Goal: Task Accomplishment & Management: Use online tool/utility

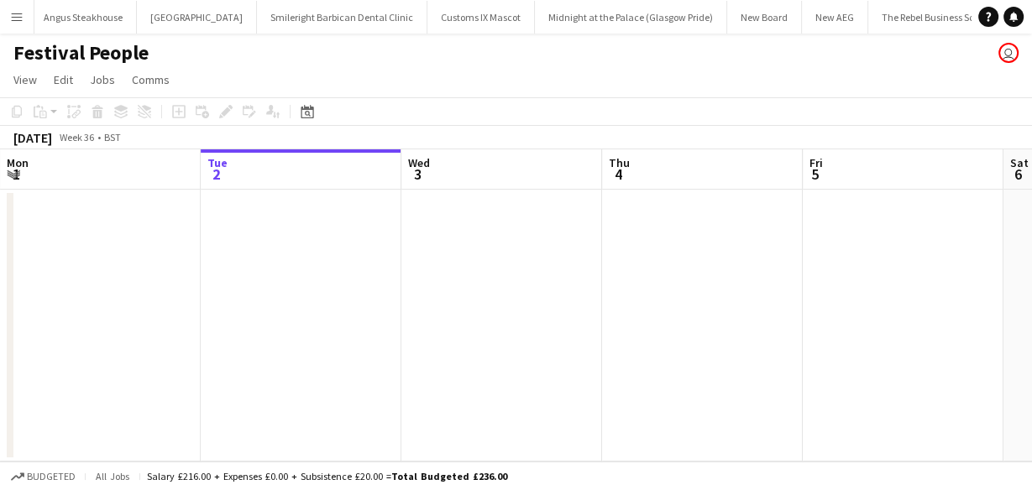
scroll to position [0, 908]
click at [14, 18] on app-icon "Menu" at bounding box center [16, 16] width 13 height 13
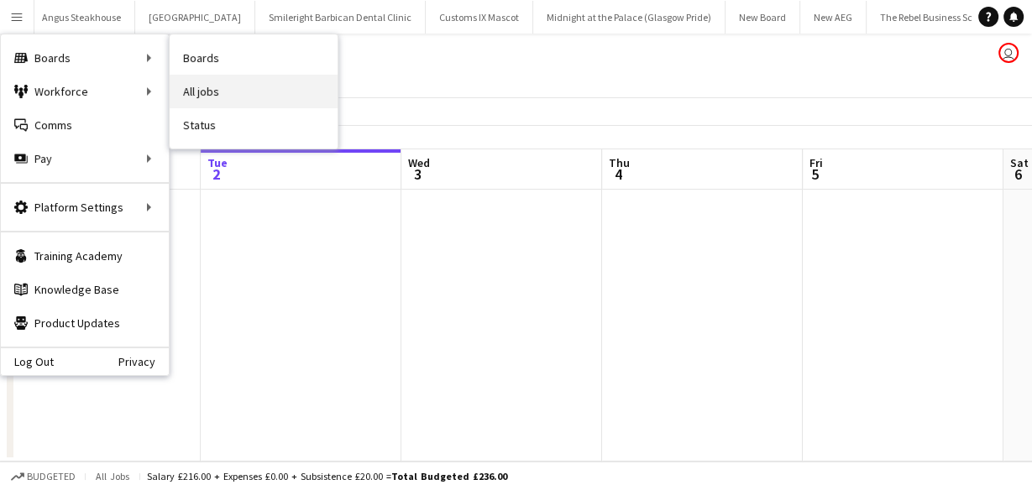
click at [190, 87] on link "All jobs" at bounding box center [254, 92] width 168 height 34
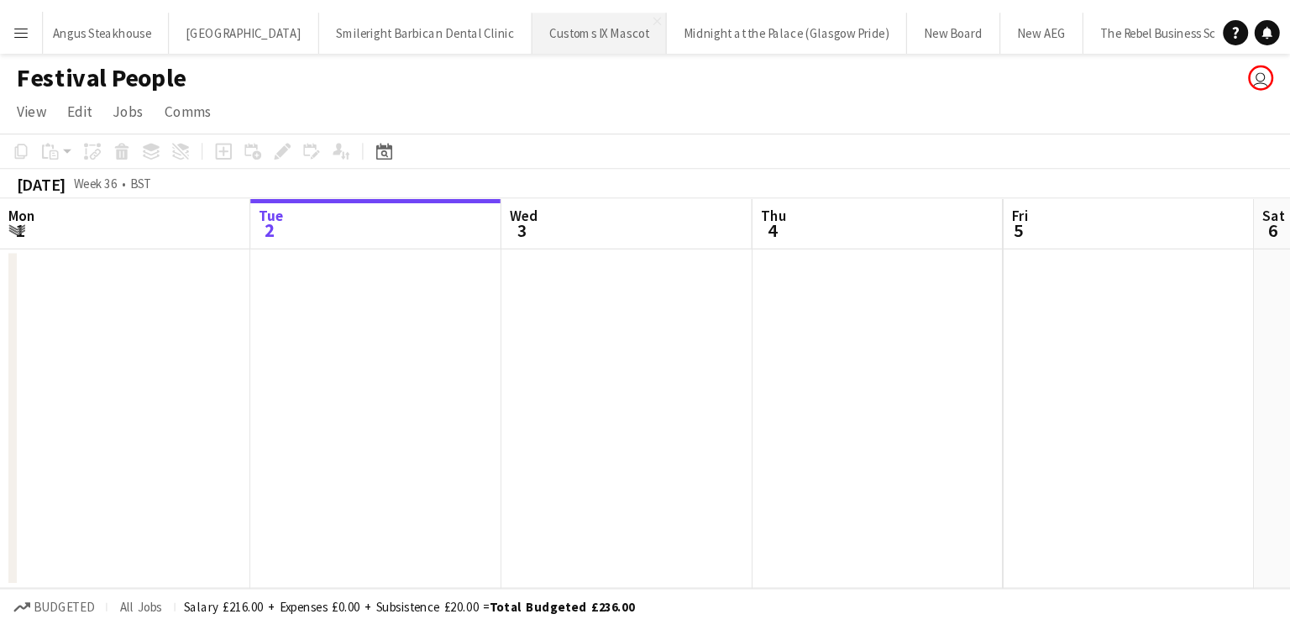
scroll to position [0, 401]
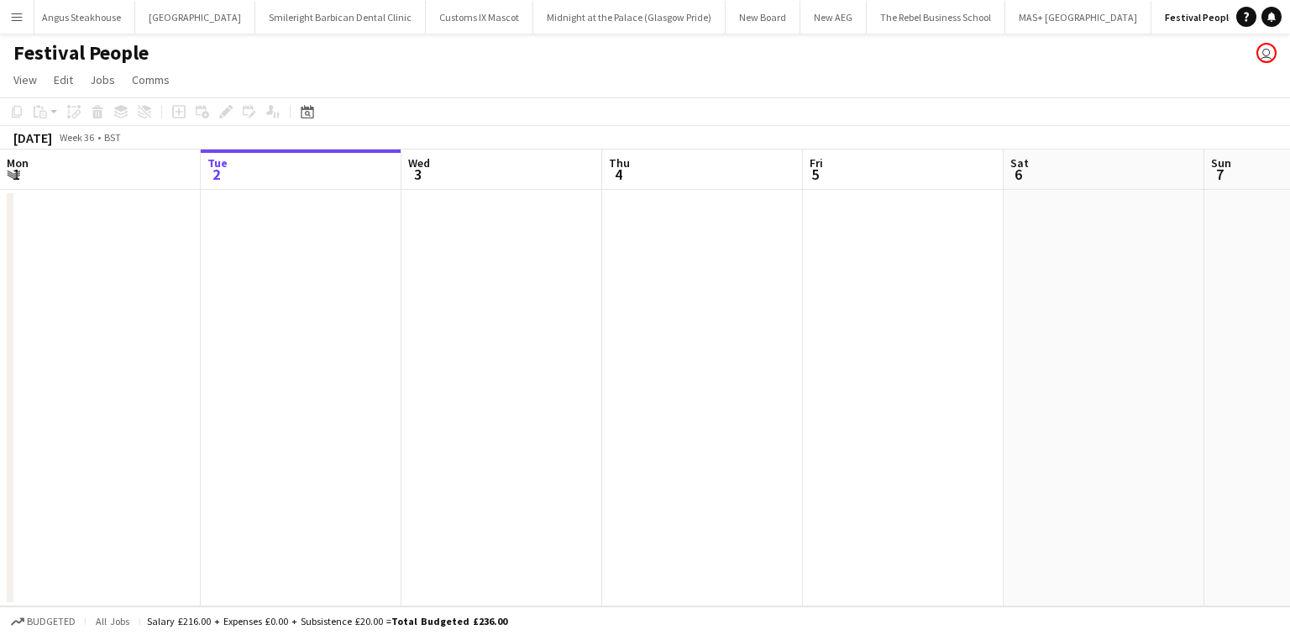
click at [16, 19] on app-icon "Menu" at bounding box center [16, 16] width 13 height 13
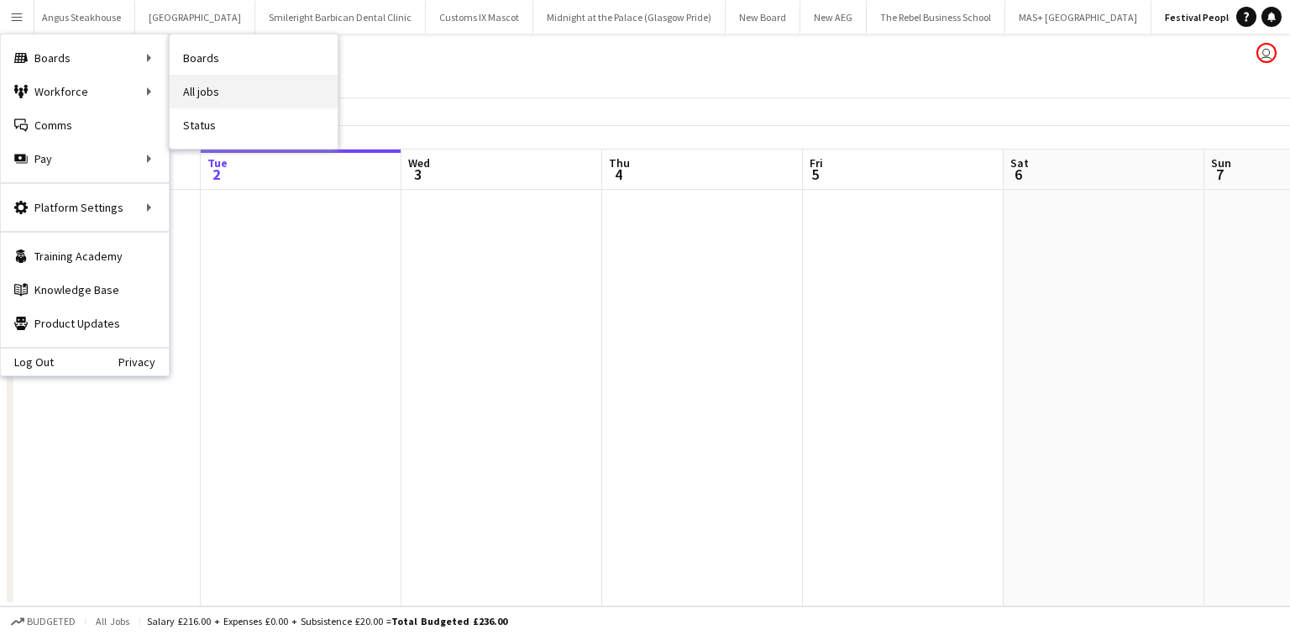
click at [193, 87] on link "All jobs" at bounding box center [254, 92] width 168 height 34
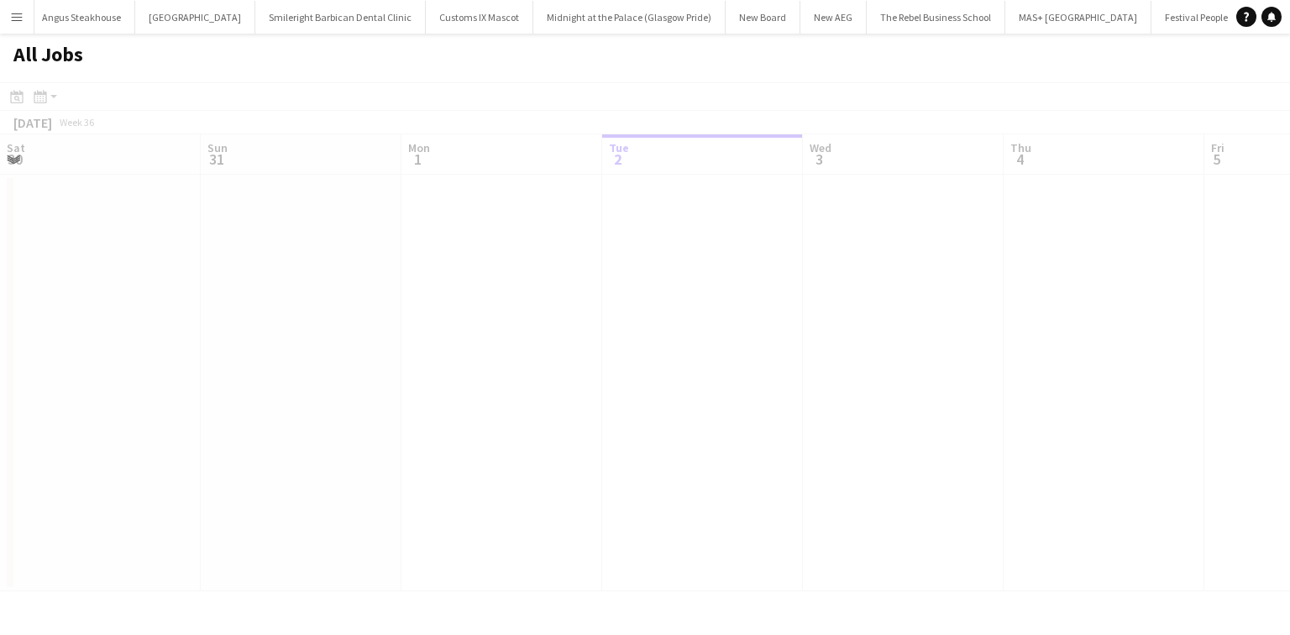
scroll to position [0, 401]
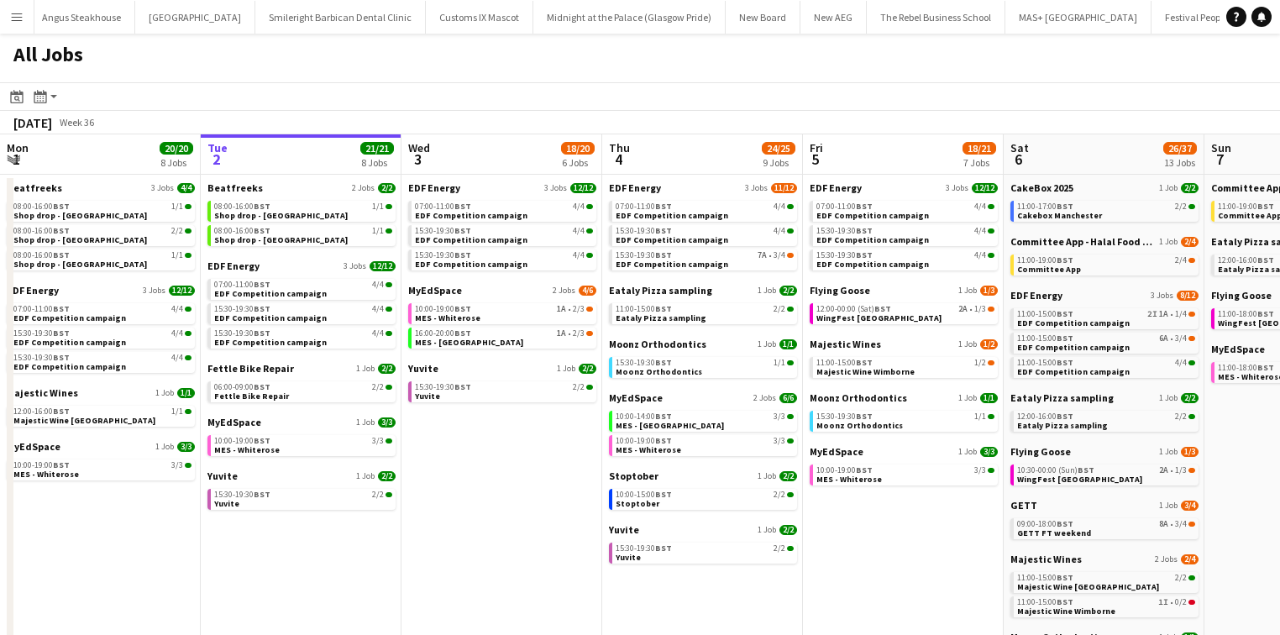
click at [24, 20] on button "Menu" at bounding box center [17, 17] width 34 height 34
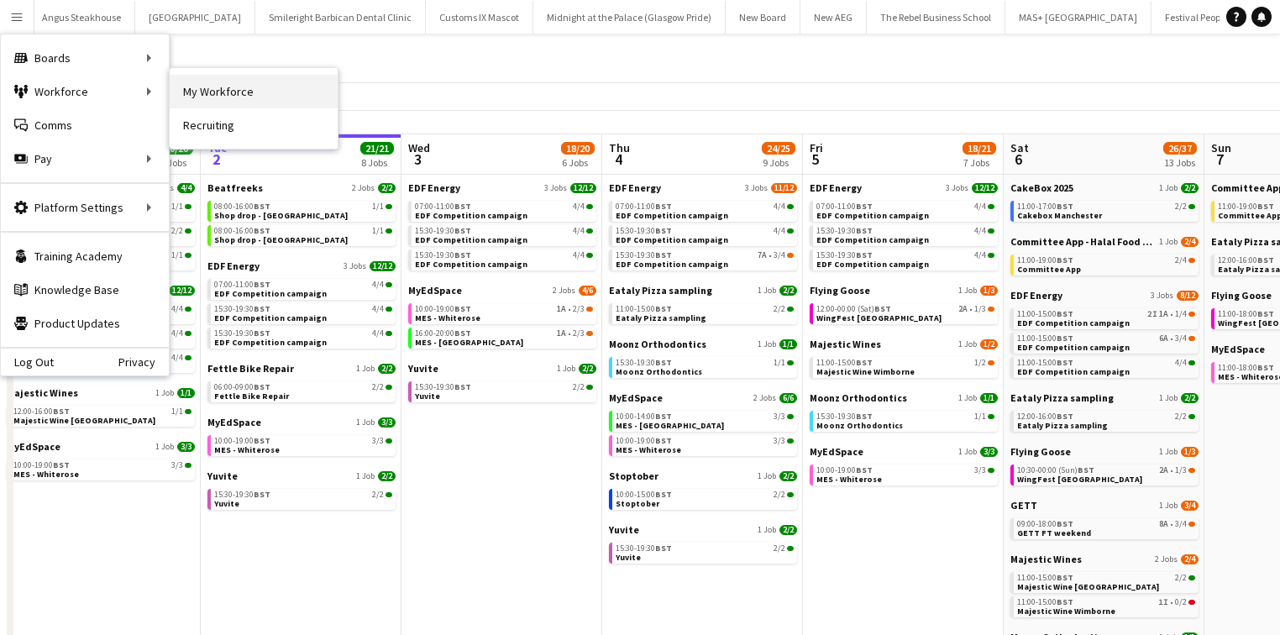
click at [185, 92] on link "My Workforce" at bounding box center [254, 92] width 168 height 34
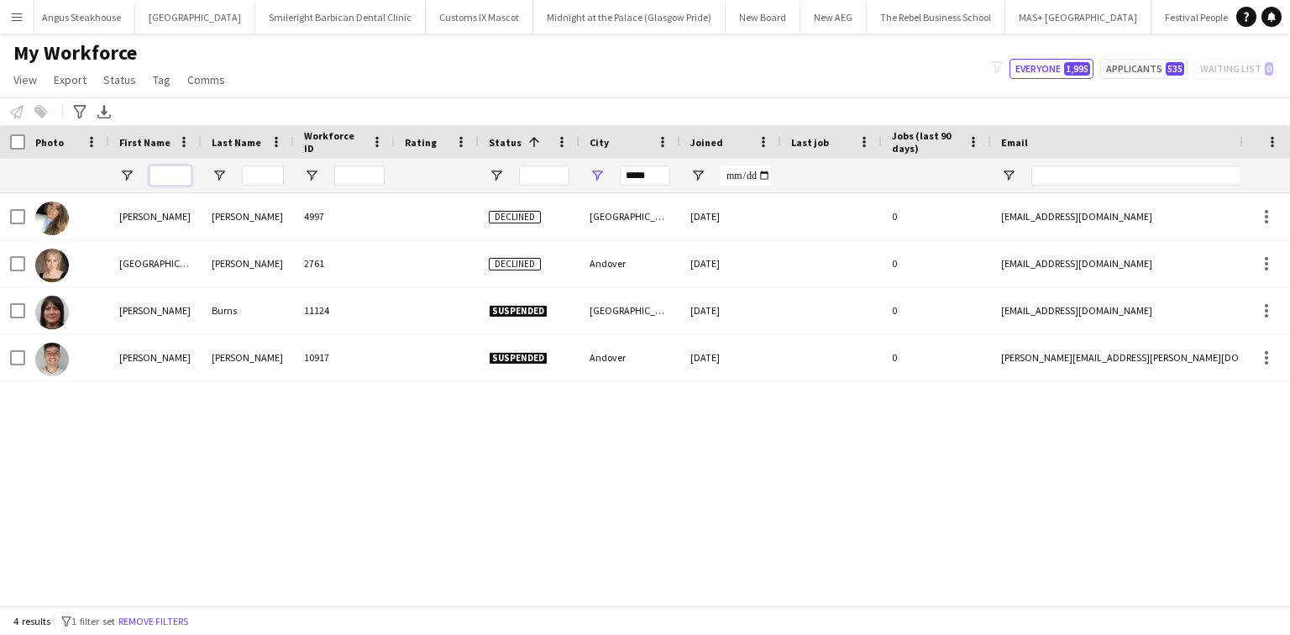
click at [174, 175] on input "First Name Filter Input" at bounding box center [170, 175] width 42 height 20
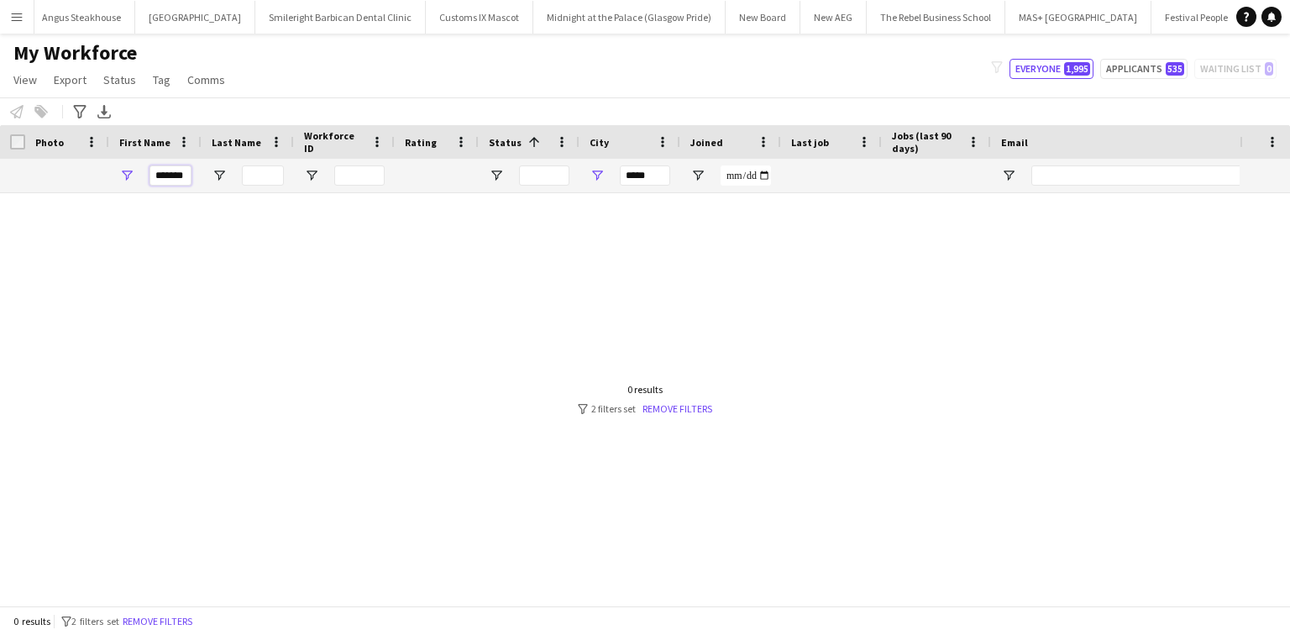
type input "*******"
click at [661, 173] on input "*****" at bounding box center [645, 175] width 50 height 20
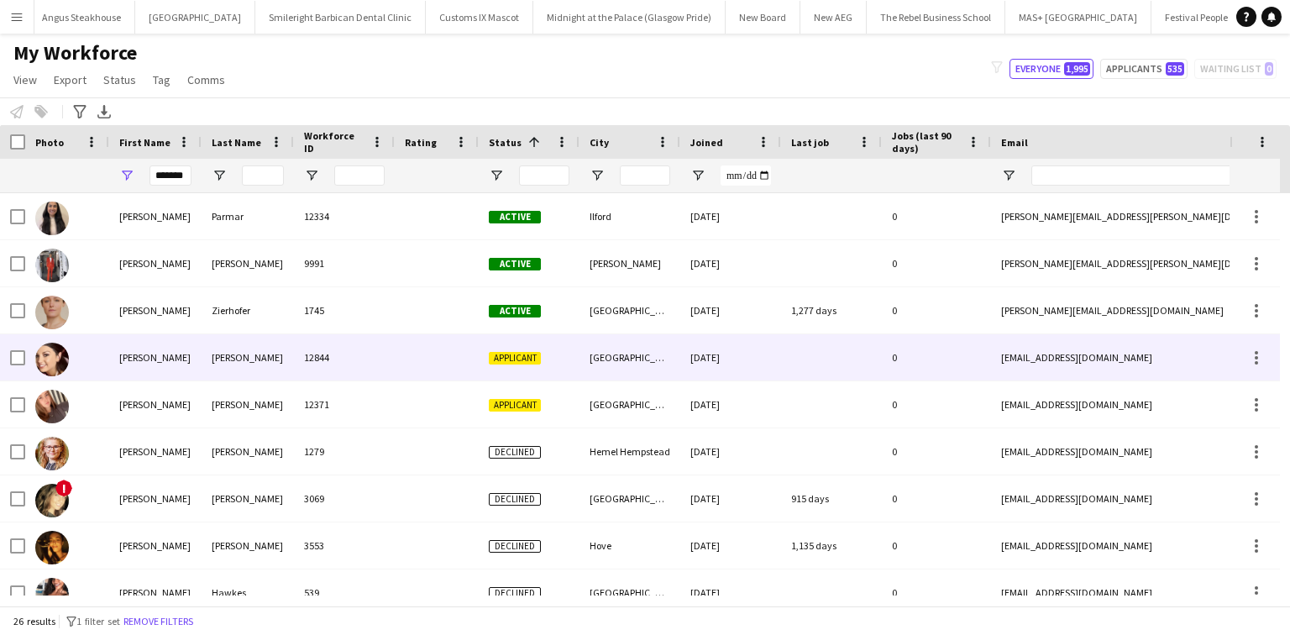
click at [349, 358] on div "12844" at bounding box center [344, 357] width 101 height 46
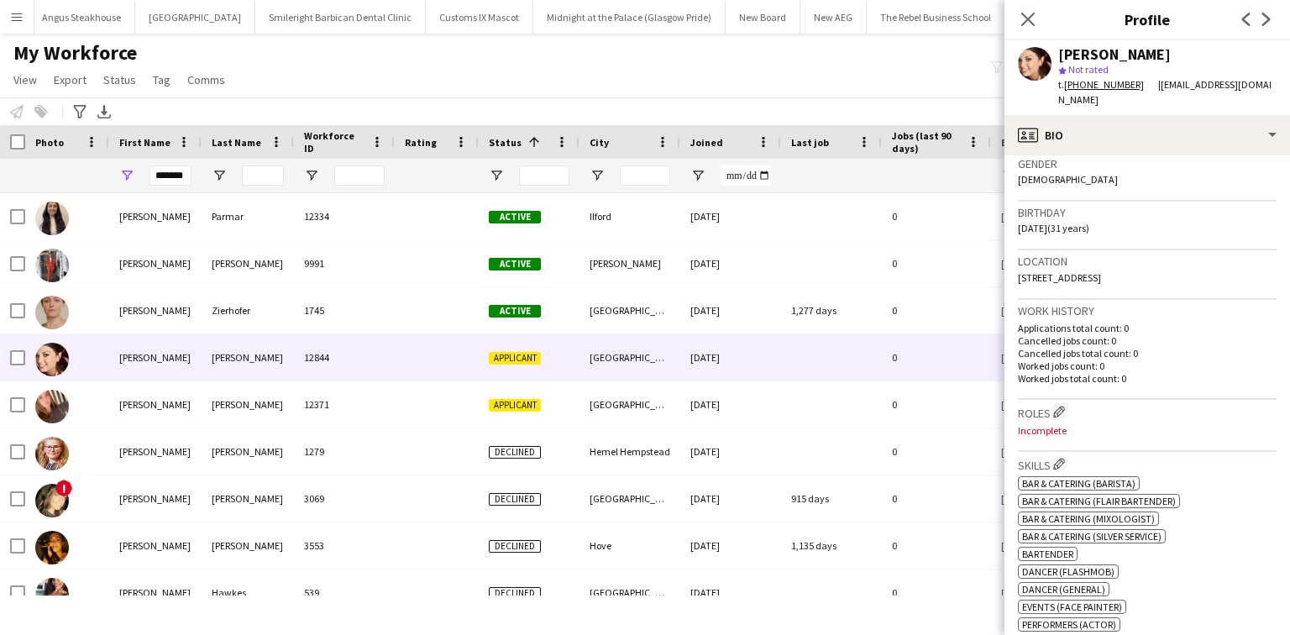
scroll to position [269, 0]
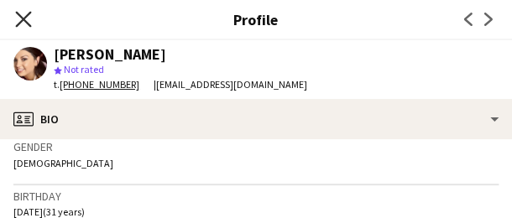
click at [24, 25] on icon "Close pop-in" at bounding box center [23, 19] width 16 height 16
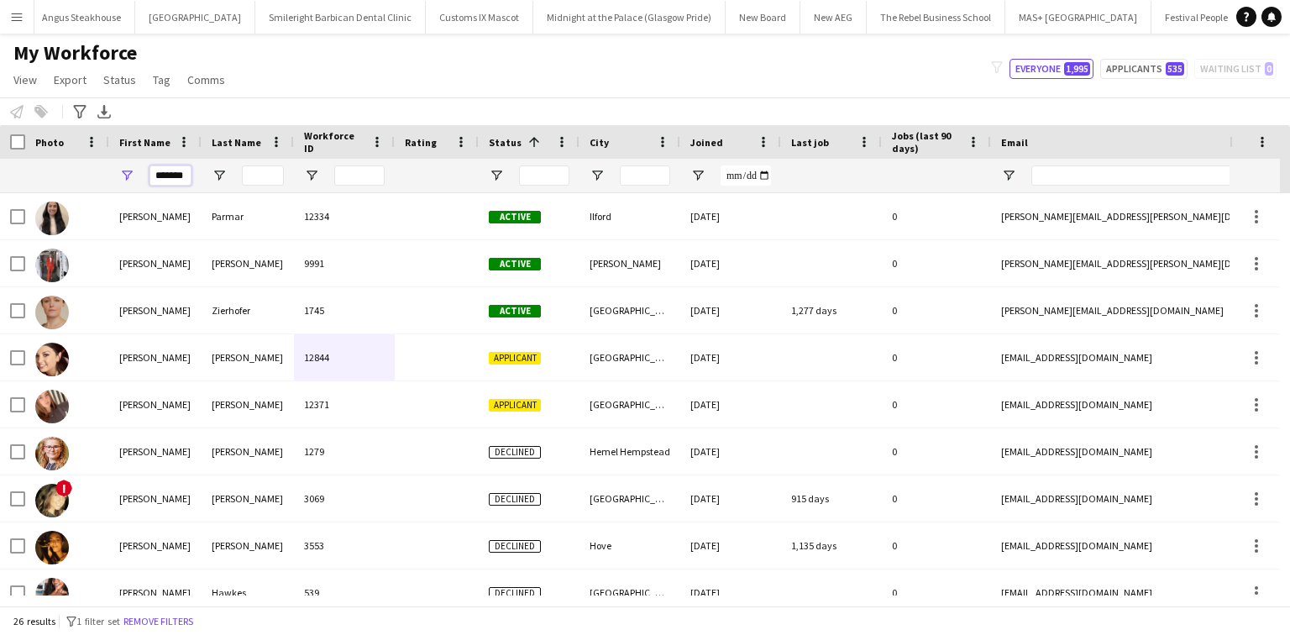
click at [181, 184] on input "*******" at bounding box center [170, 175] width 42 height 20
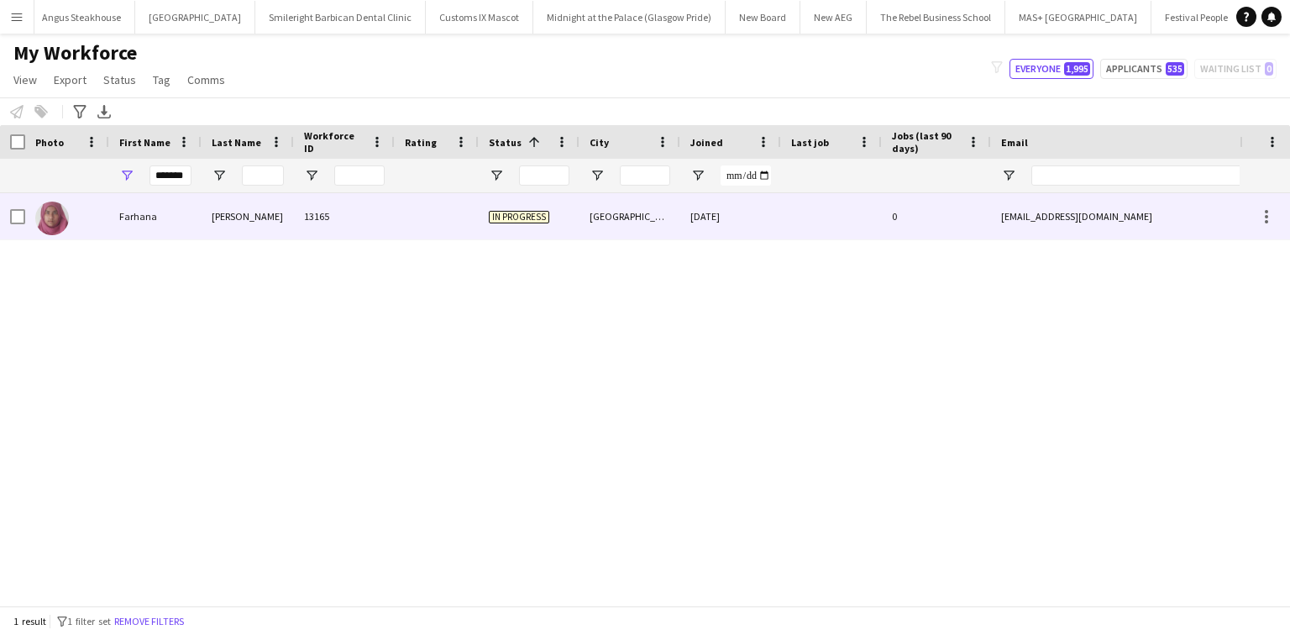
click at [202, 225] on div "Ahmed" at bounding box center [248, 216] width 92 height 46
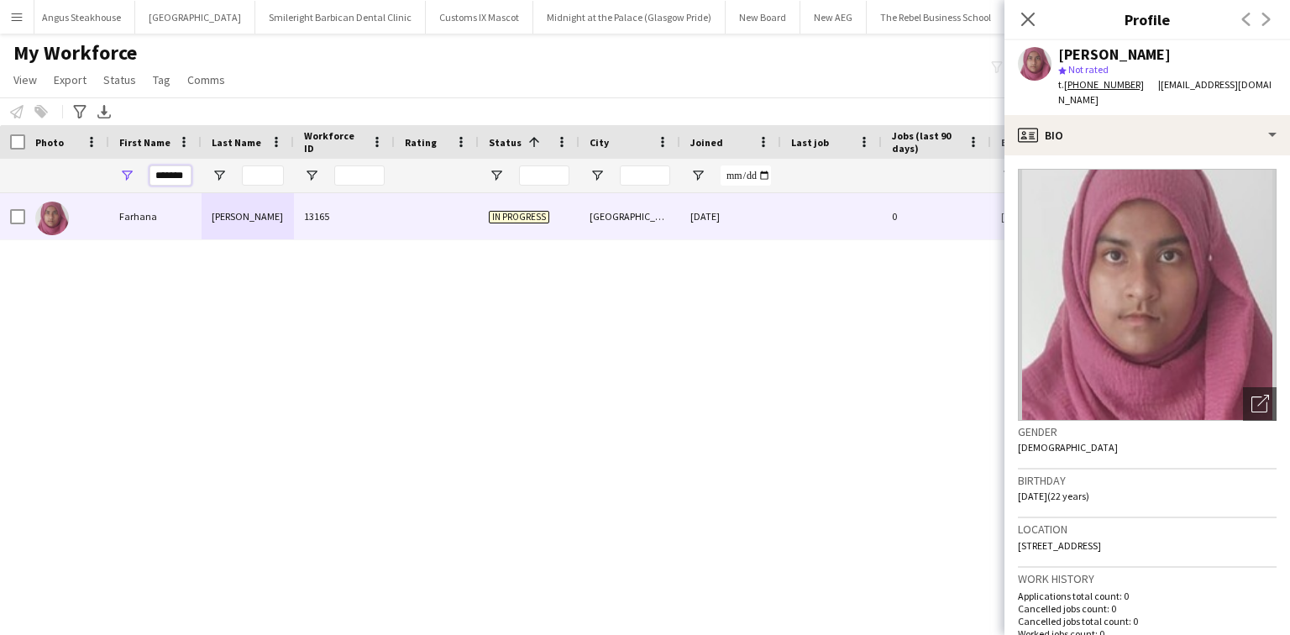
click at [183, 179] on input "*******" at bounding box center [170, 175] width 42 height 20
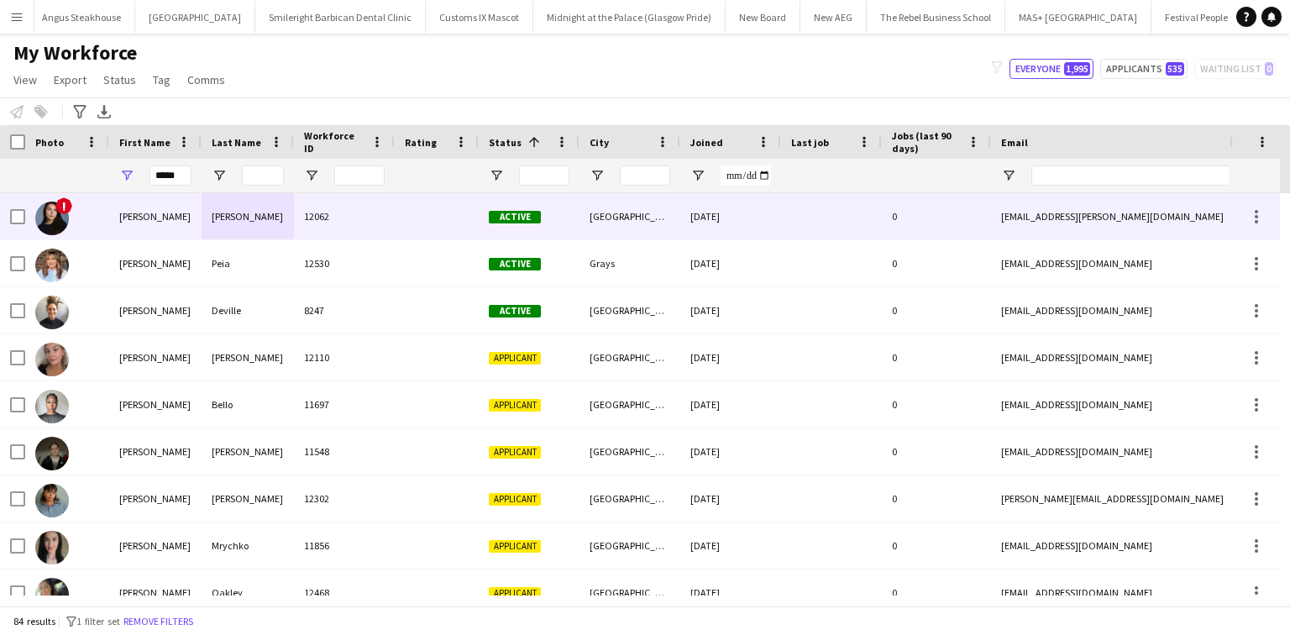
drag, startPoint x: 190, startPoint y: 212, endPoint x: 210, endPoint y: 202, distance: 22.5
click at [190, 212] on div "Maria" at bounding box center [155, 216] width 92 height 46
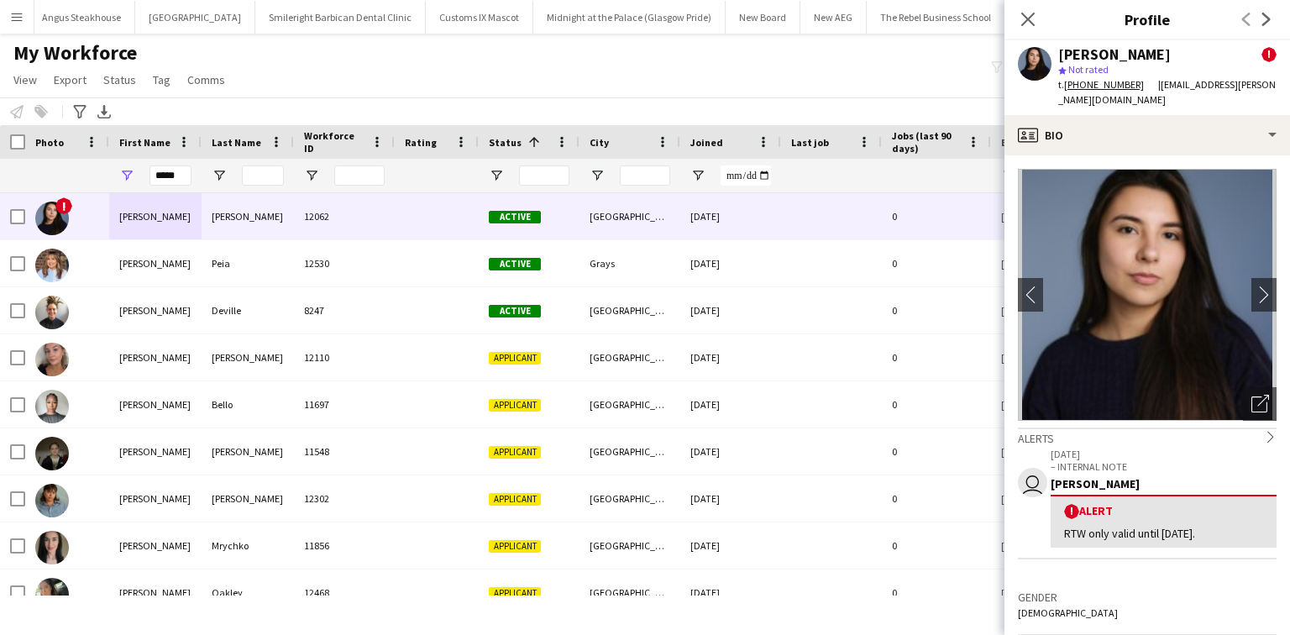
scroll to position [336, 0]
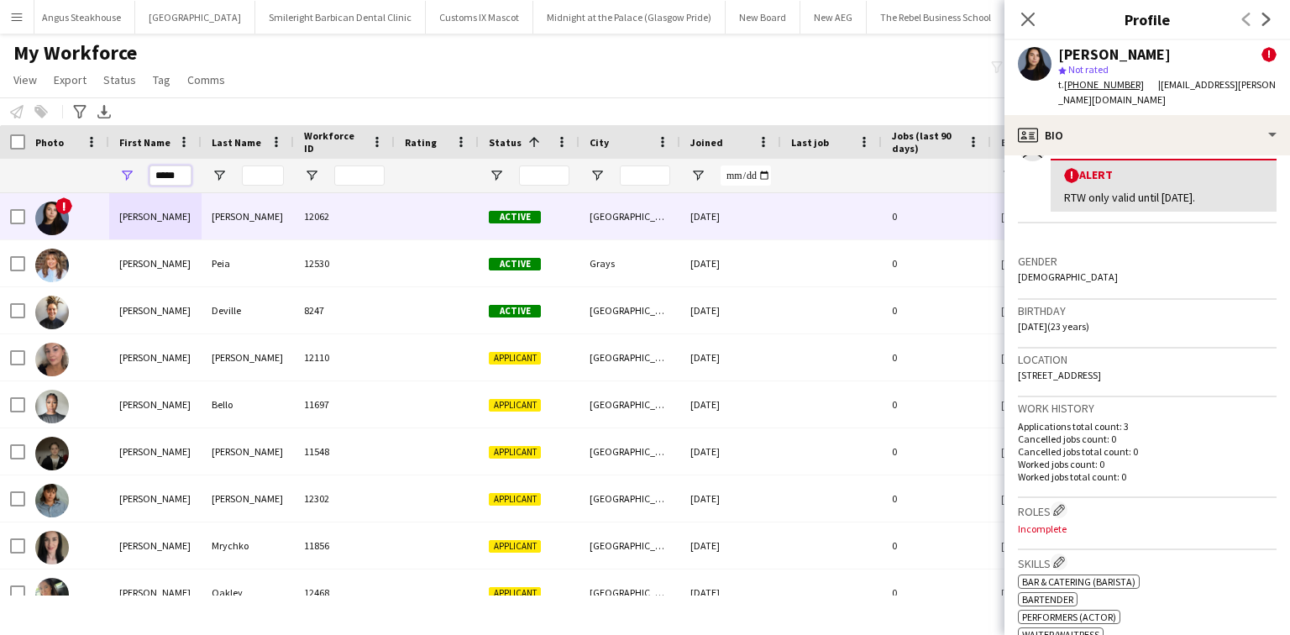
click at [181, 175] on input "*****" at bounding box center [170, 175] width 42 height 20
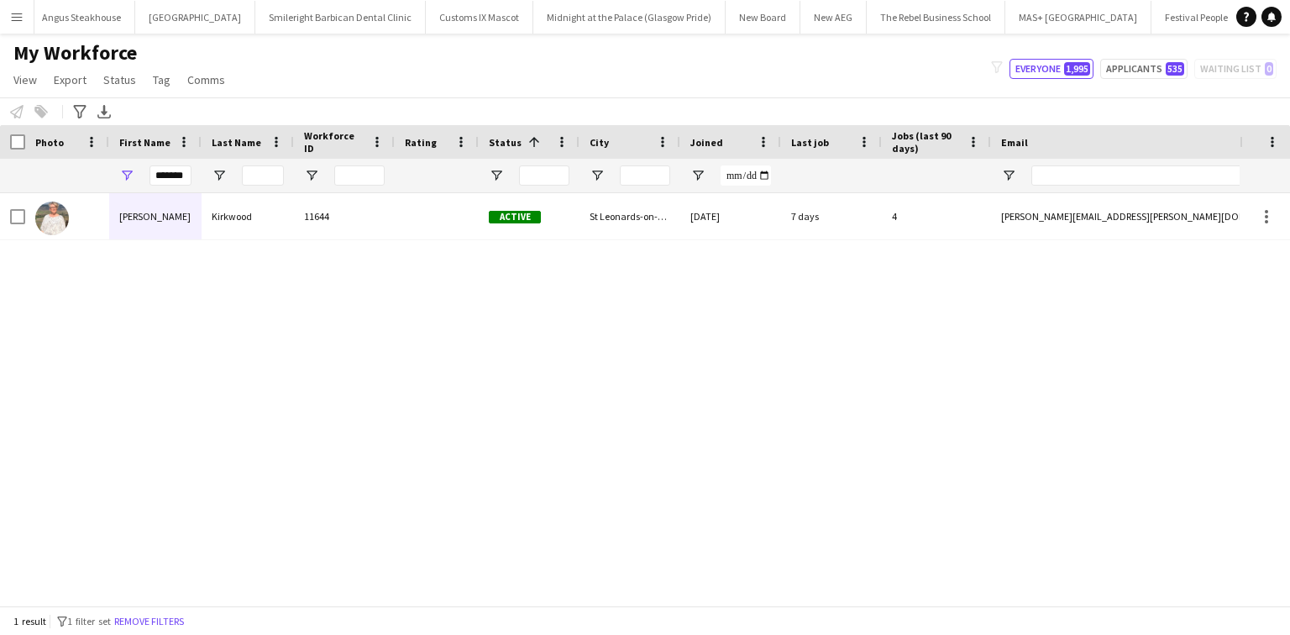
click at [95, 337] on div "Melinda Kirkwood 11644 Active St Leonards-on-Sea 30-05-2025 7 days 4 melinda@ki…" at bounding box center [620, 394] width 1240 height 402
click at [165, 174] on input "*******" at bounding box center [170, 175] width 42 height 20
type input "*"
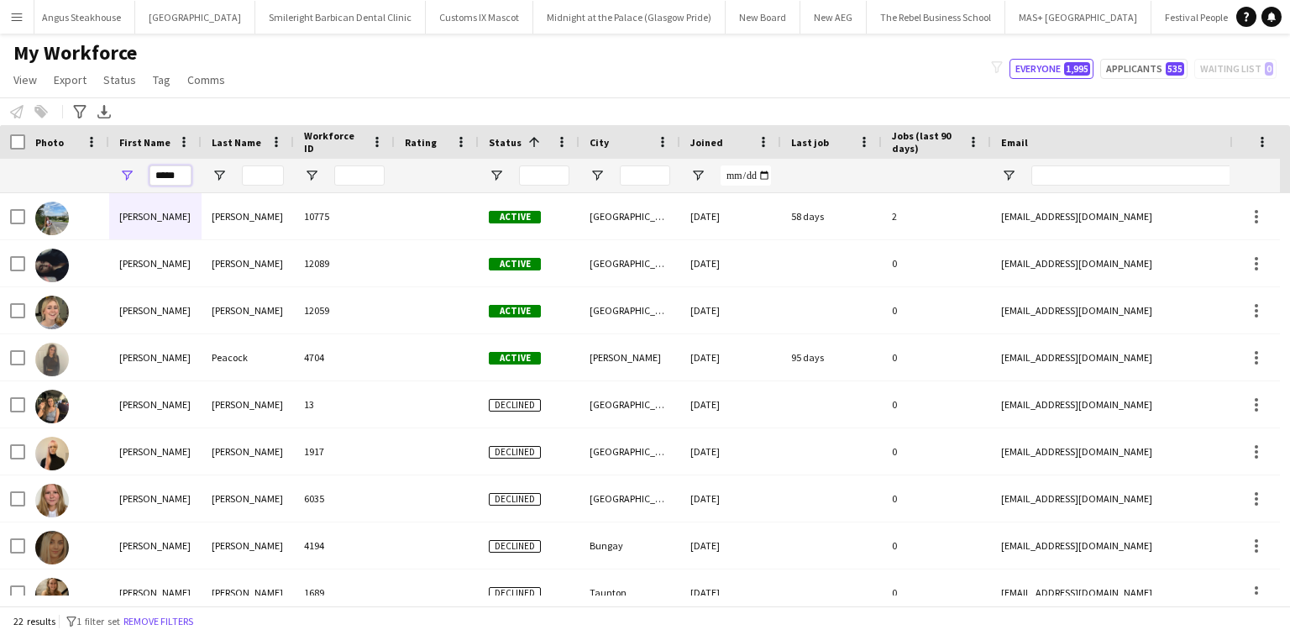
type input "*****"
click at [260, 176] on input "Last Name Filter Input" at bounding box center [263, 175] width 42 height 20
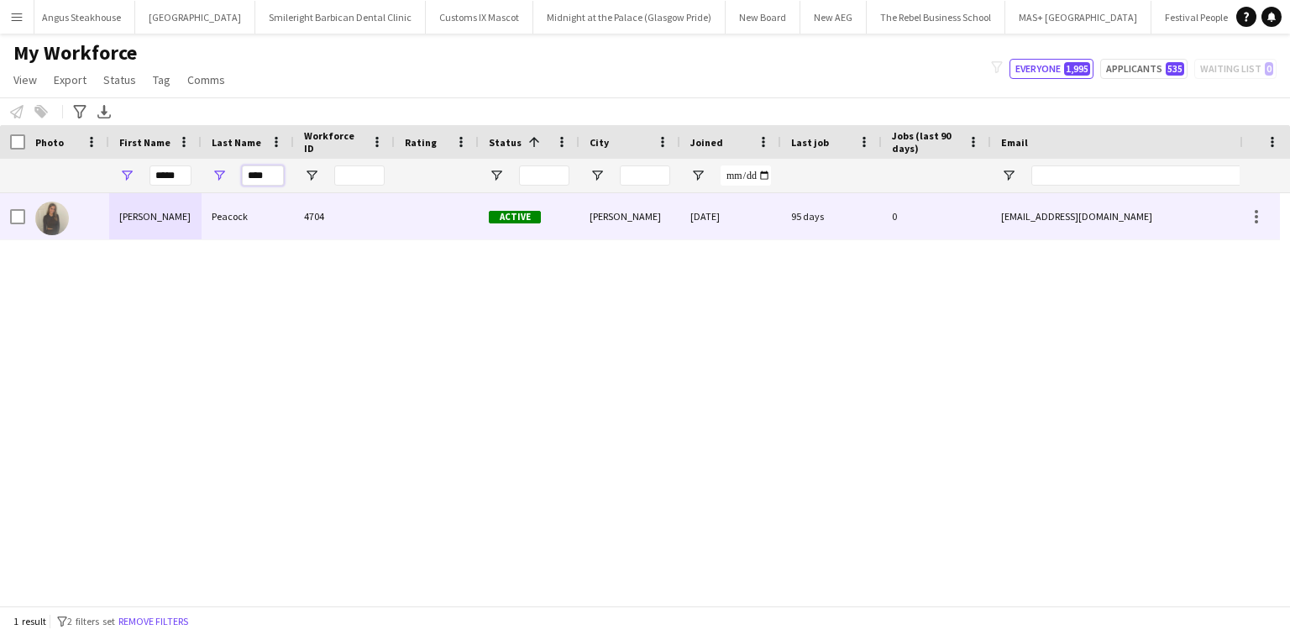
type input "****"
click at [250, 225] on div "Peacock" at bounding box center [248, 216] width 92 height 46
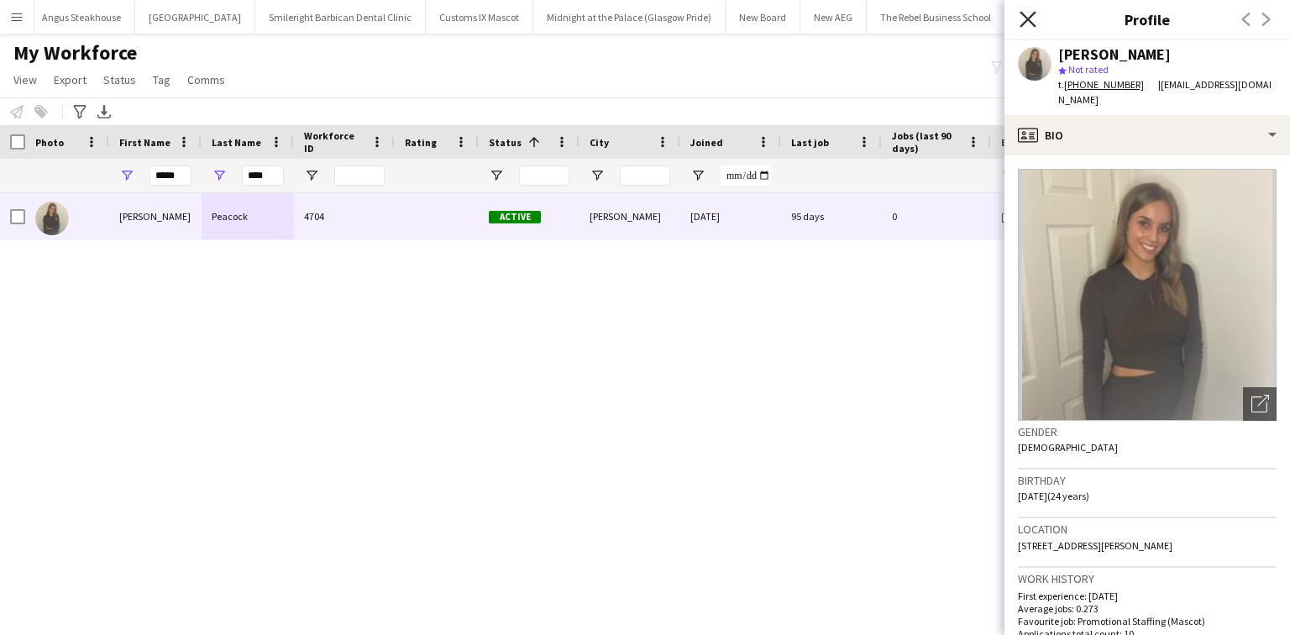
click at [1021, 18] on icon "Close pop-in" at bounding box center [1028, 19] width 16 height 16
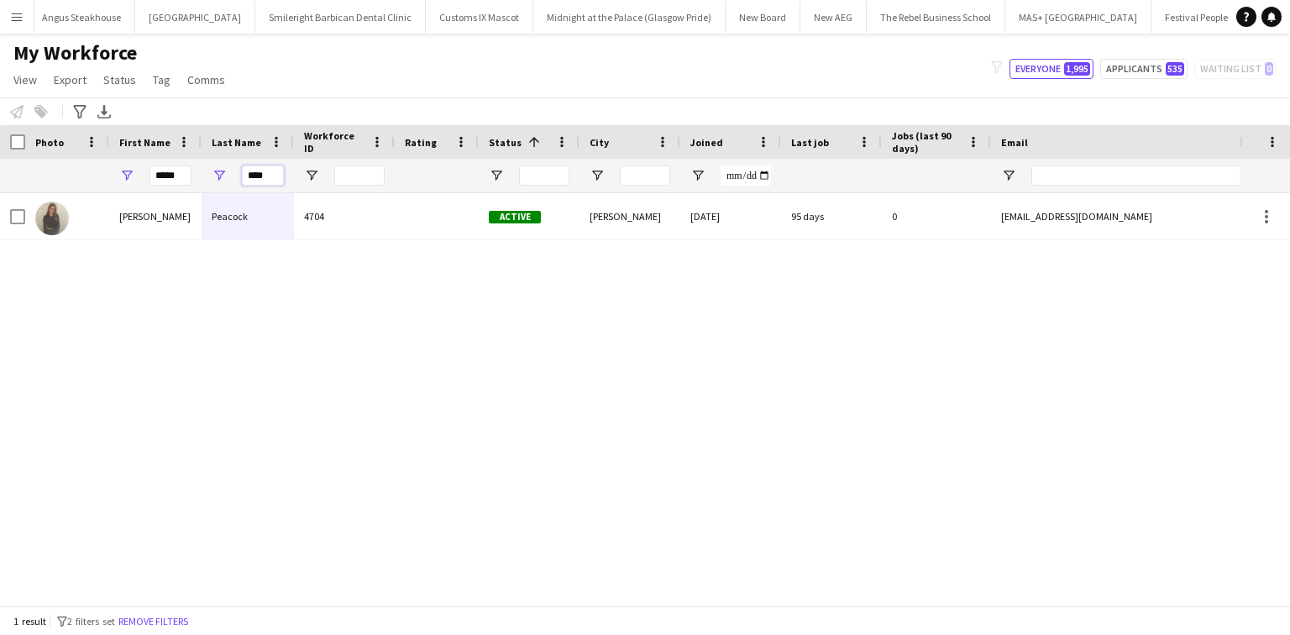
click at [262, 177] on input "****" at bounding box center [263, 175] width 42 height 20
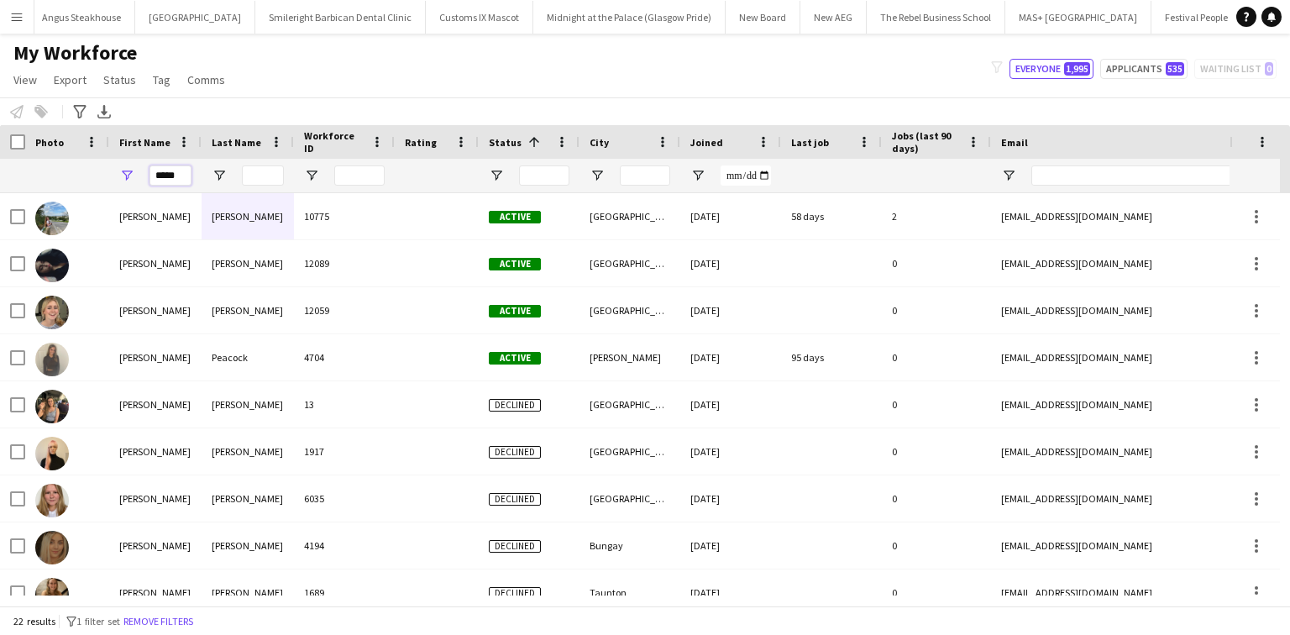
click at [164, 168] on input "*****" at bounding box center [170, 175] width 42 height 20
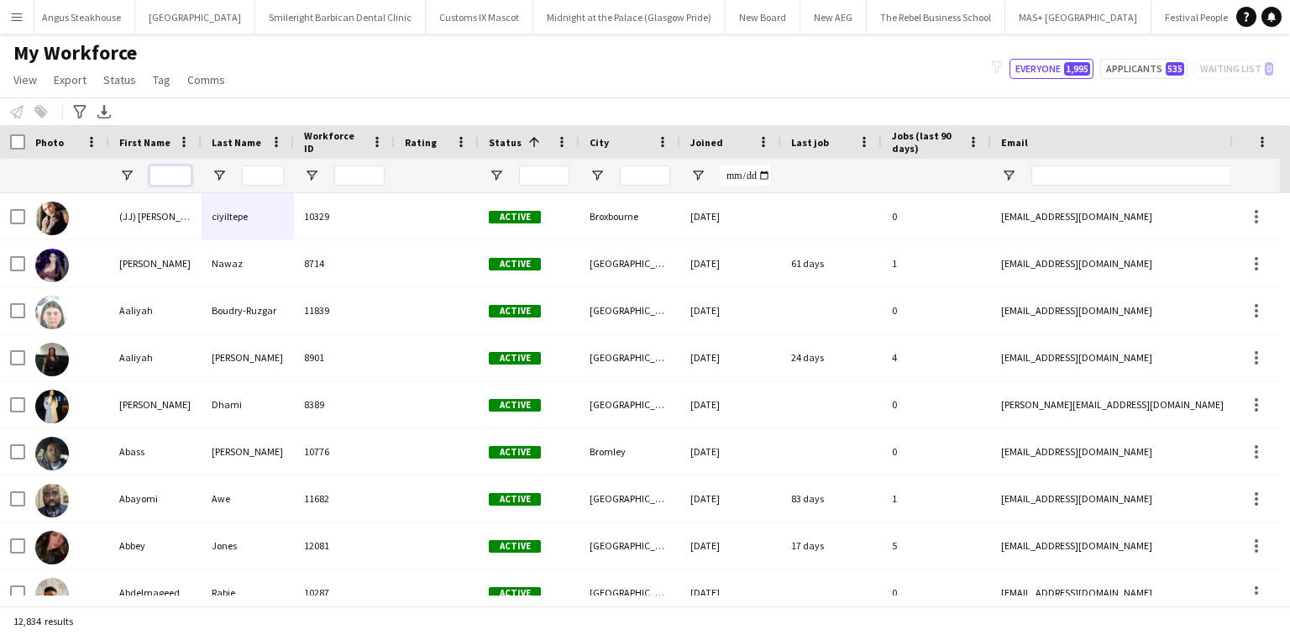
click at [186, 174] on input "First Name Filter Input" at bounding box center [170, 175] width 42 height 20
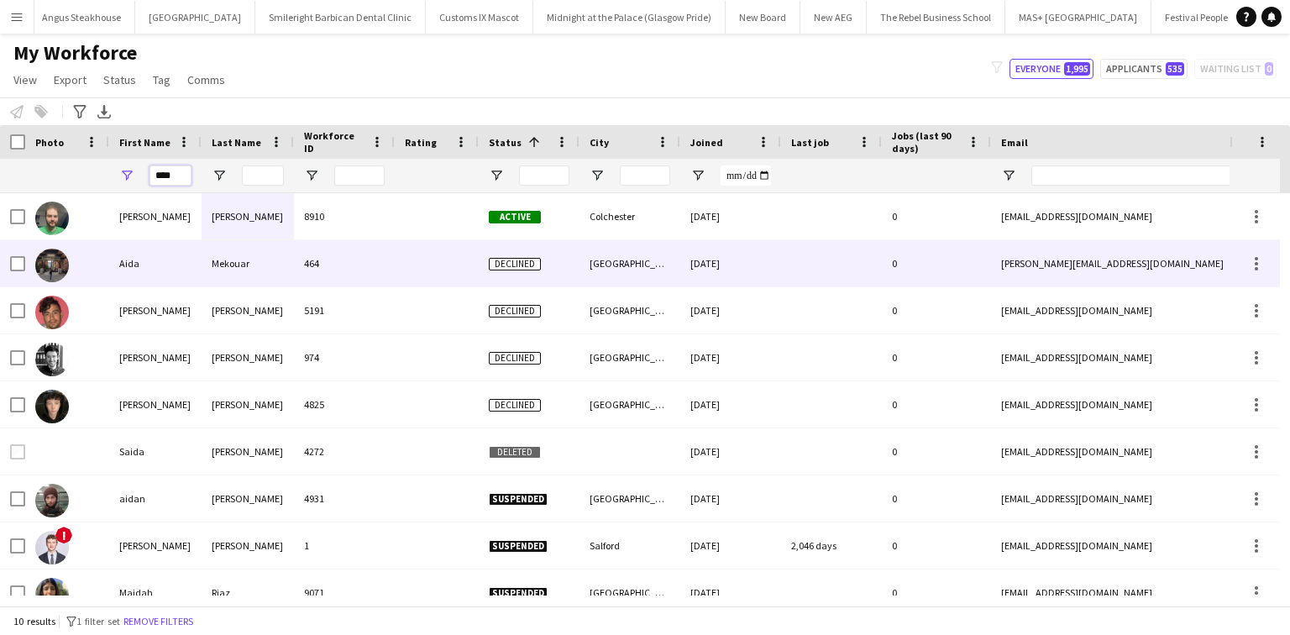
type input "****"
click at [184, 251] on div "Aida" at bounding box center [155, 263] width 92 height 46
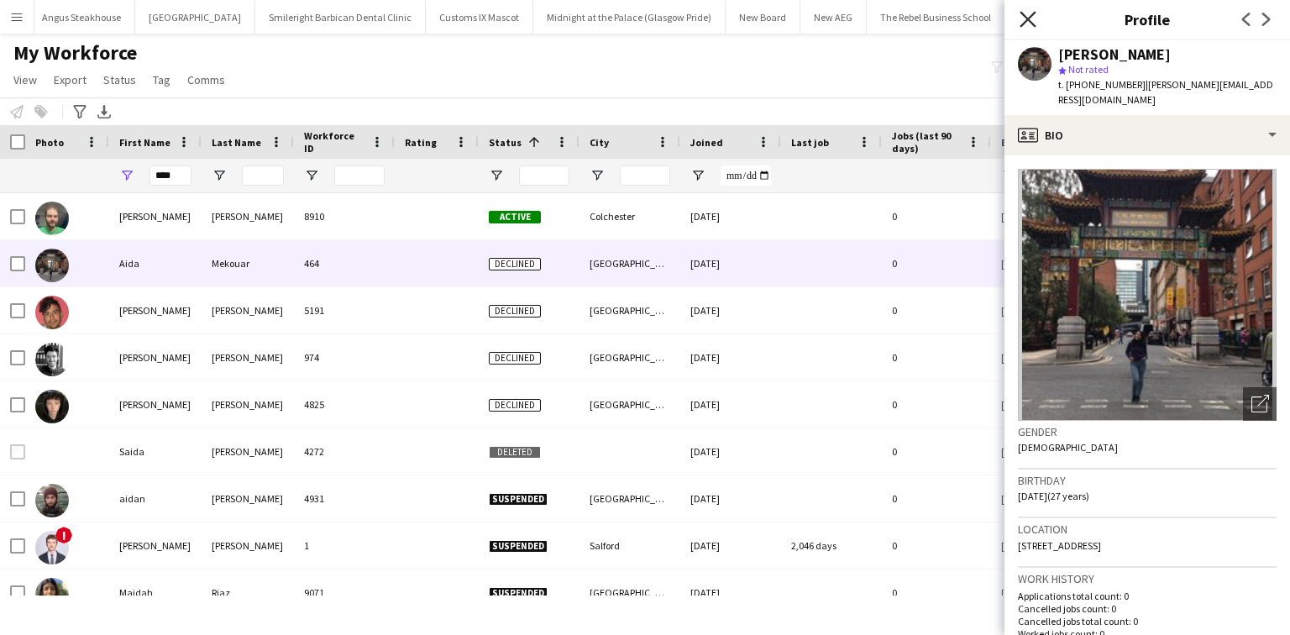
click at [1021, 19] on icon "Close pop-in" at bounding box center [1028, 19] width 16 height 16
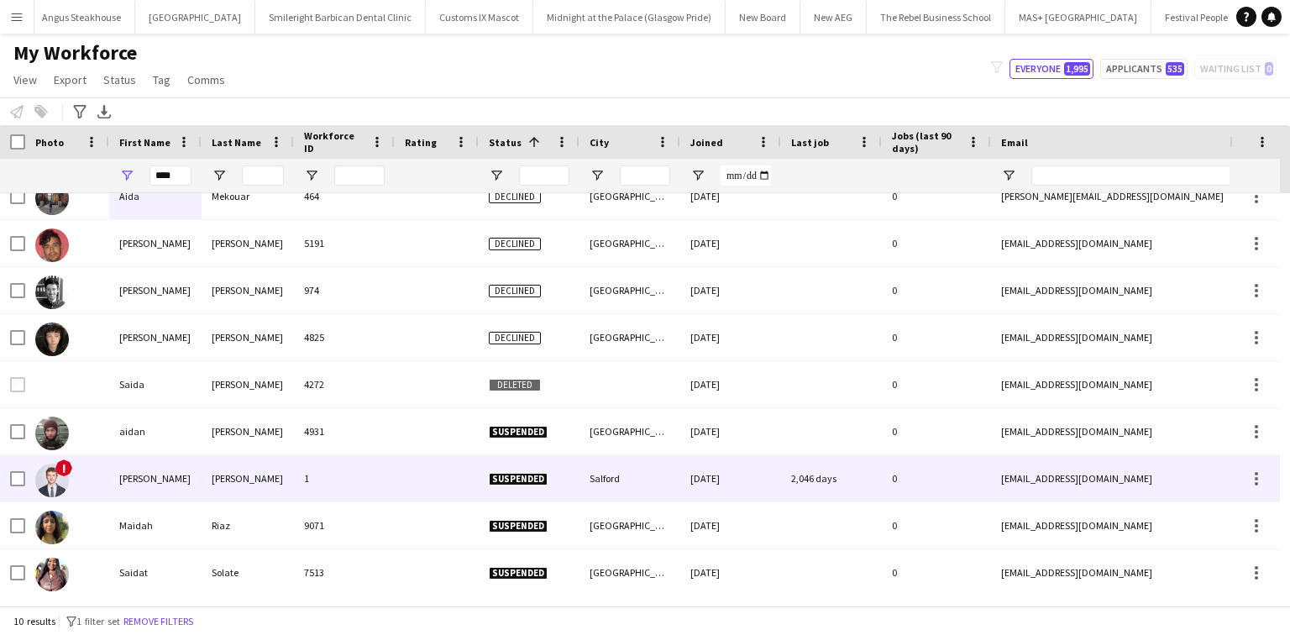
scroll to position [0, 0]
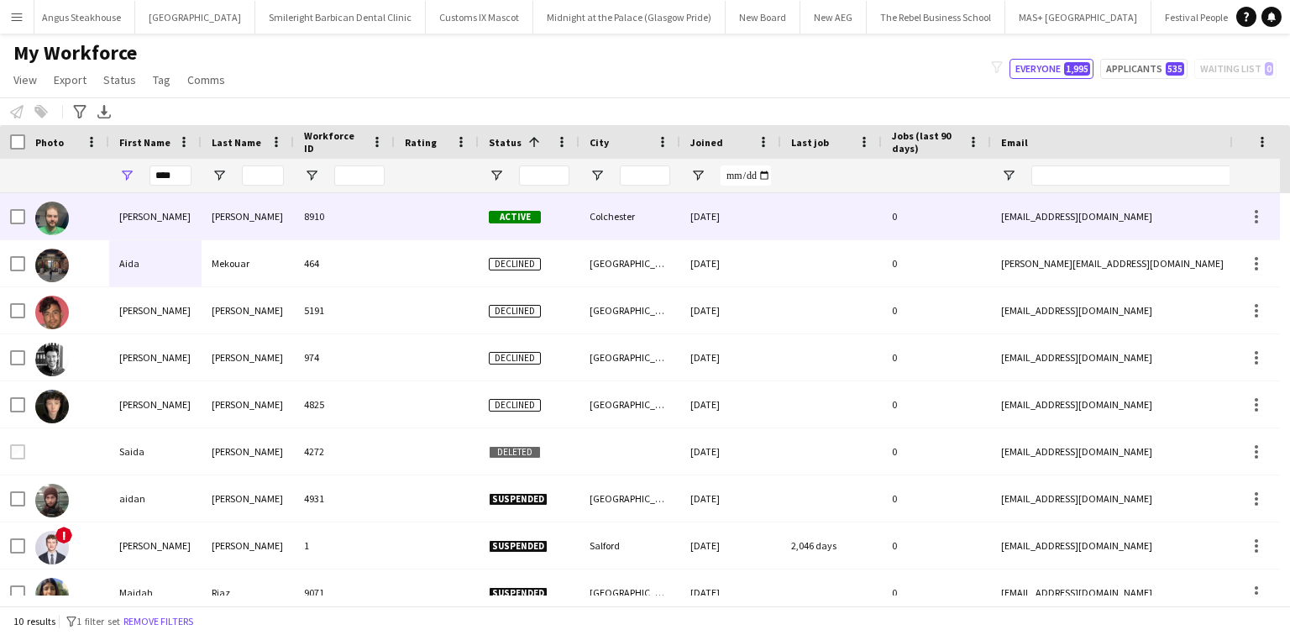
click at [212, 218] on div "Moore" at bounding box center [248, 216] width 92 height 46
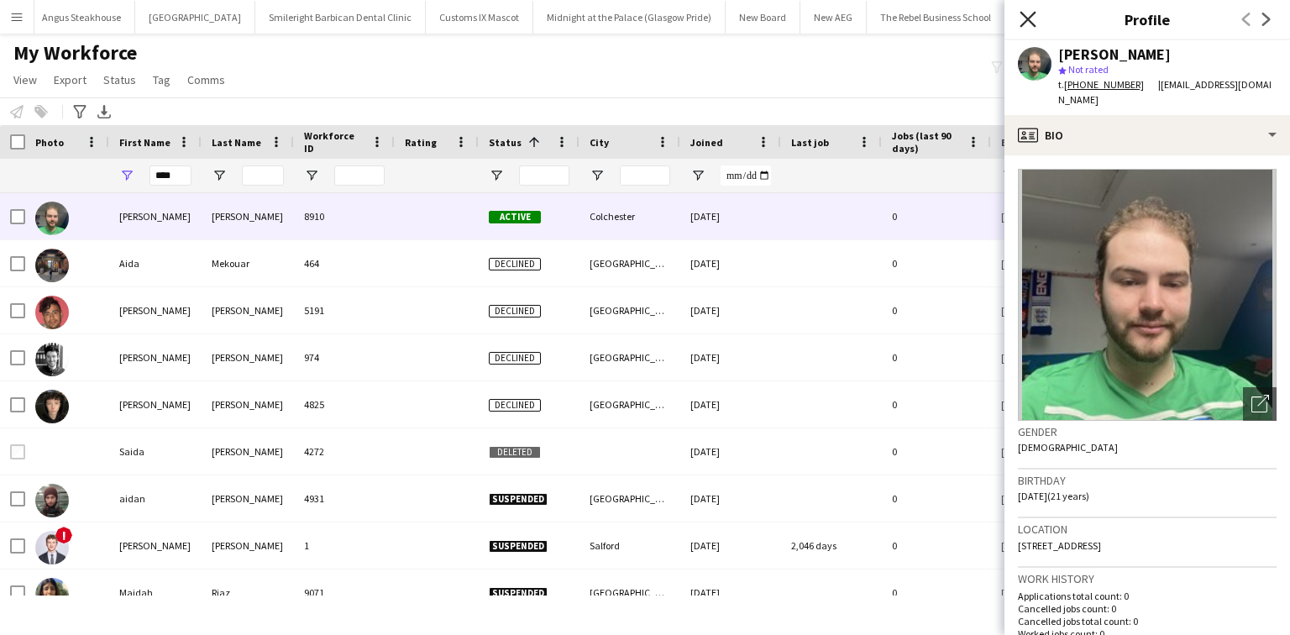
click at [1031, 17] on icon at bounding box center [1028, 19] width 16 height 16
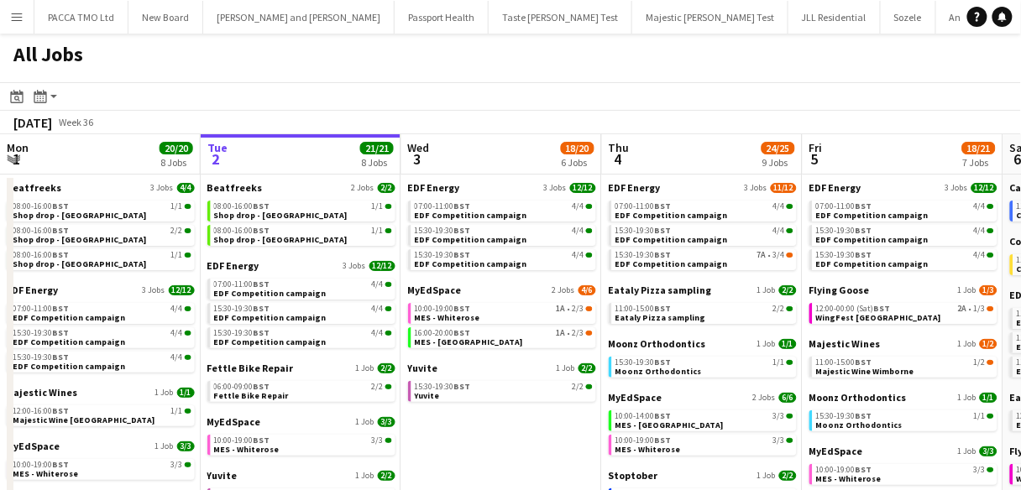
drag, startPoint x: 287, startPoint y: 97, endPoint x: 449, endPoint y: 148, distance: 170.0
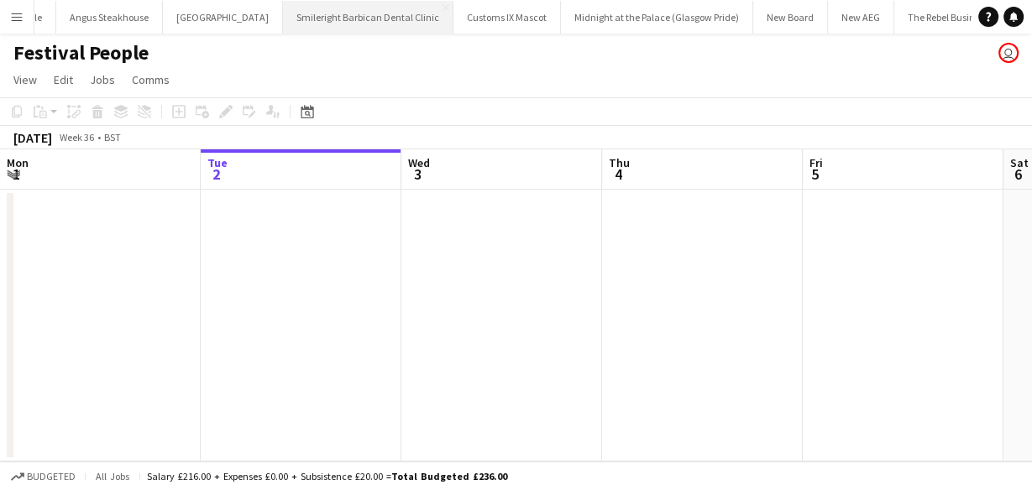
scroll to position [0, 908]
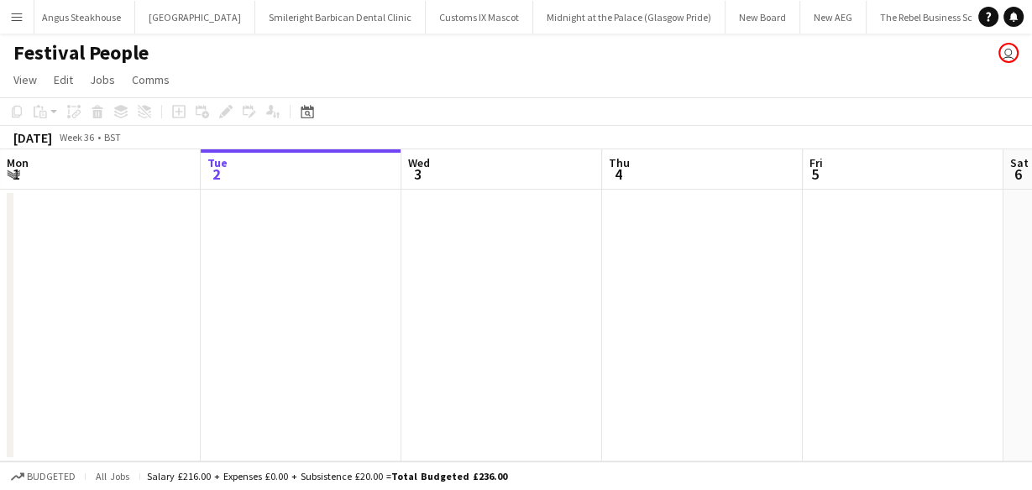
click at [10, 11] on app-icon "Menu" at bounding box center [16, 16] width 13 height 13
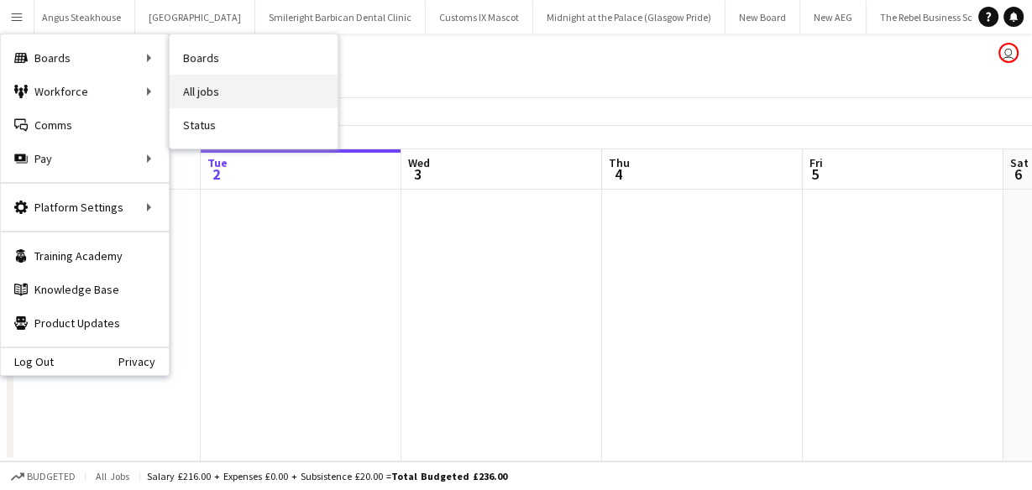
click at [204, 85] on link "All jobs" at bounding box center [254, 92] width 168 height 34
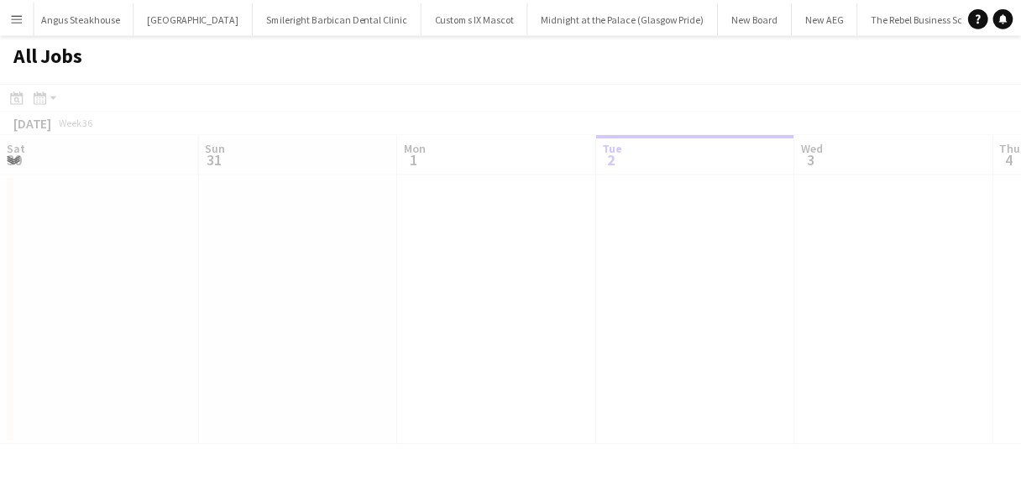
scroll to position [0, 401]
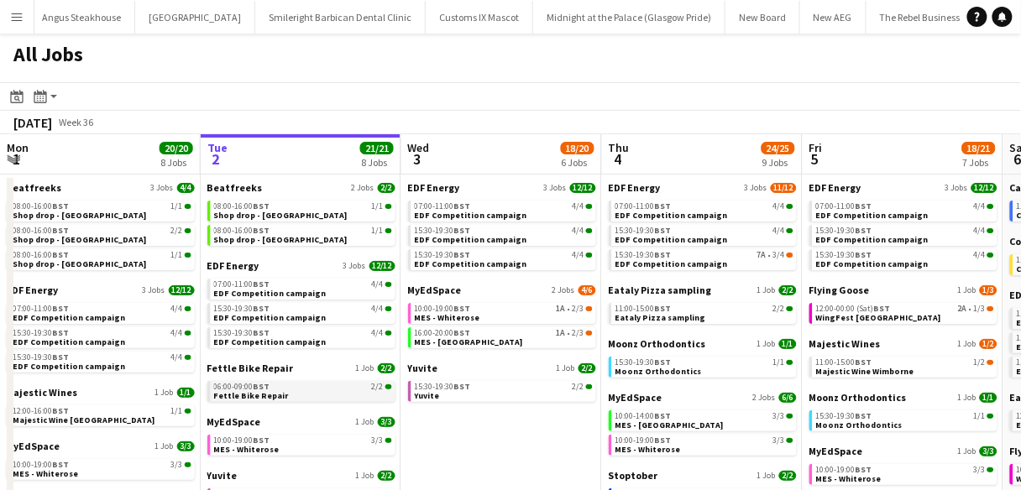
click at [271, 391] on span "Fettle Bike Repair" at bounding box center [251, 396] width 75 height 11
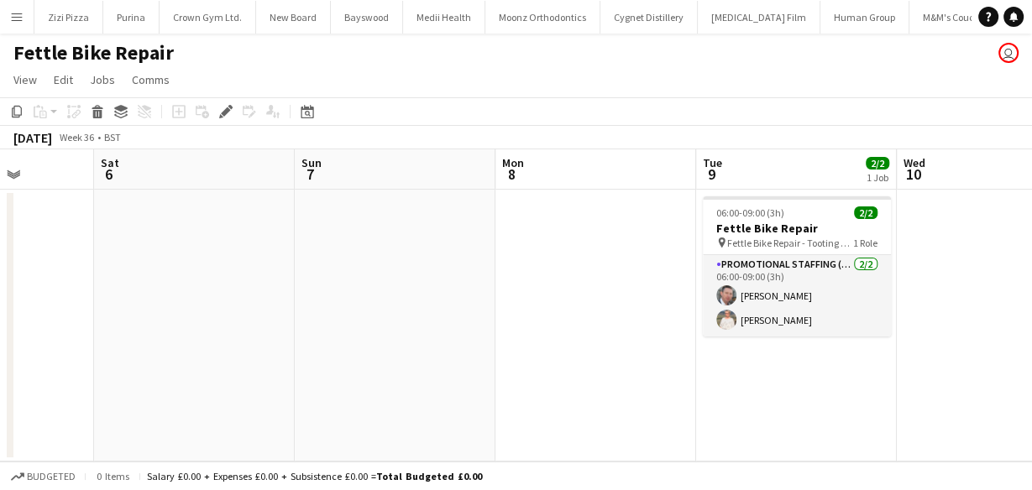
scroll to position [0, 594]
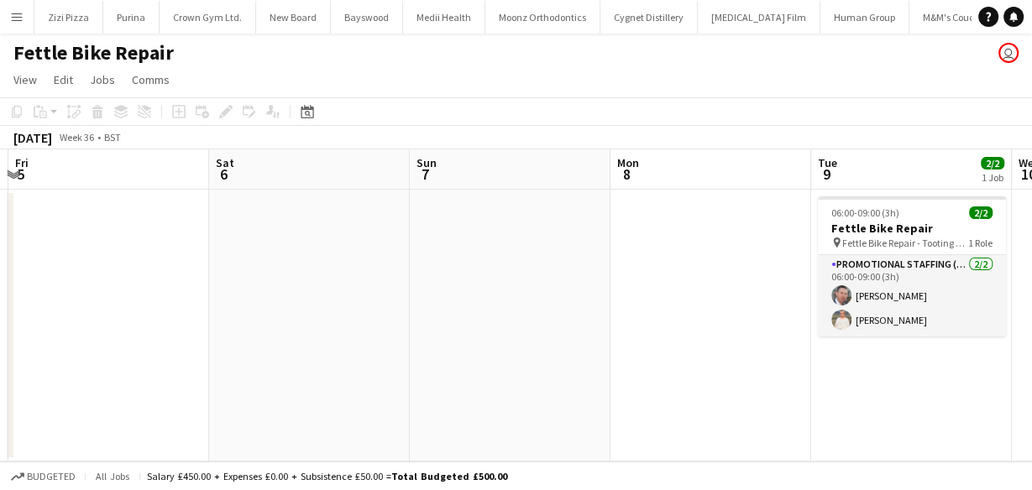
click at [19, 17] on app-icon "Menu" at bounding box center [16, 16] width 13 height 13
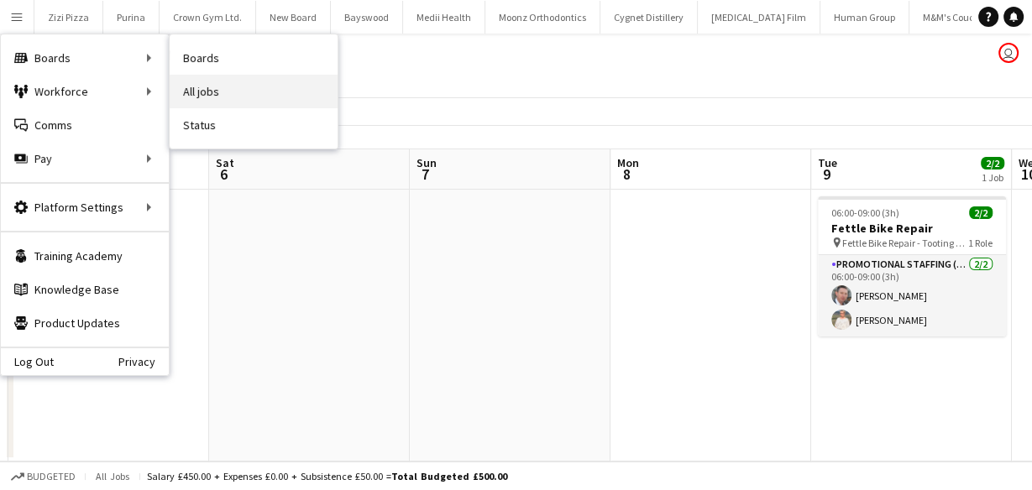
click at [221, 87] on link "All jobs" at bounding box center [254, 92] width 168 height 34
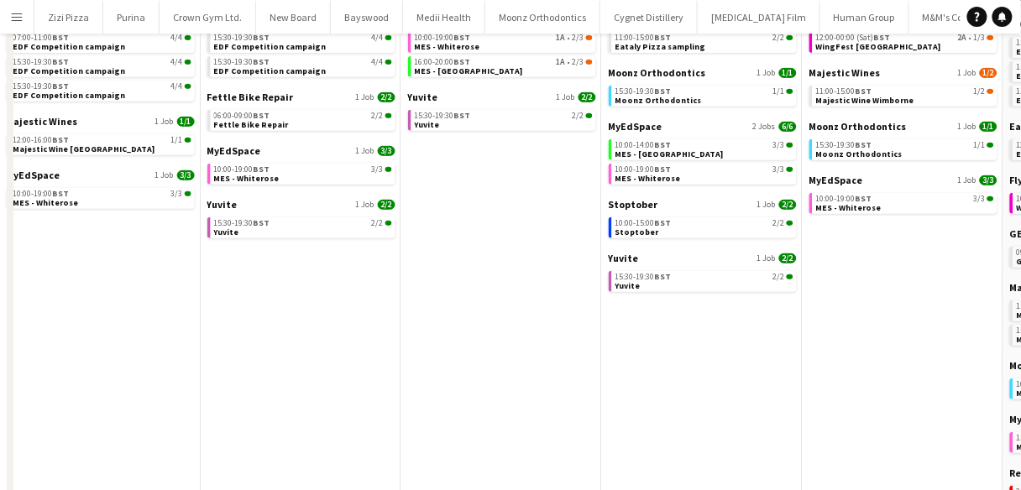
scroll to position [19, 0]
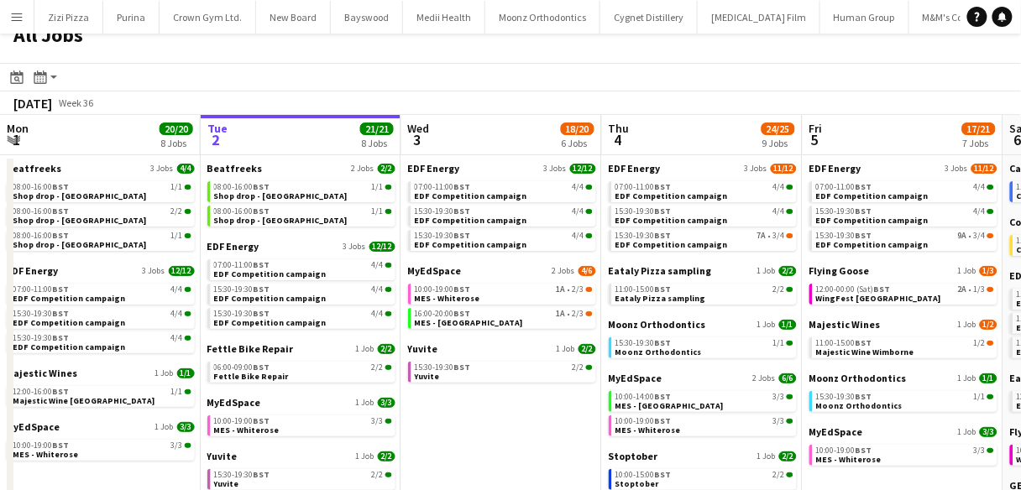
click at [27, 18] on button "Menu" at bounding box center [17, 17] width 34 height 34
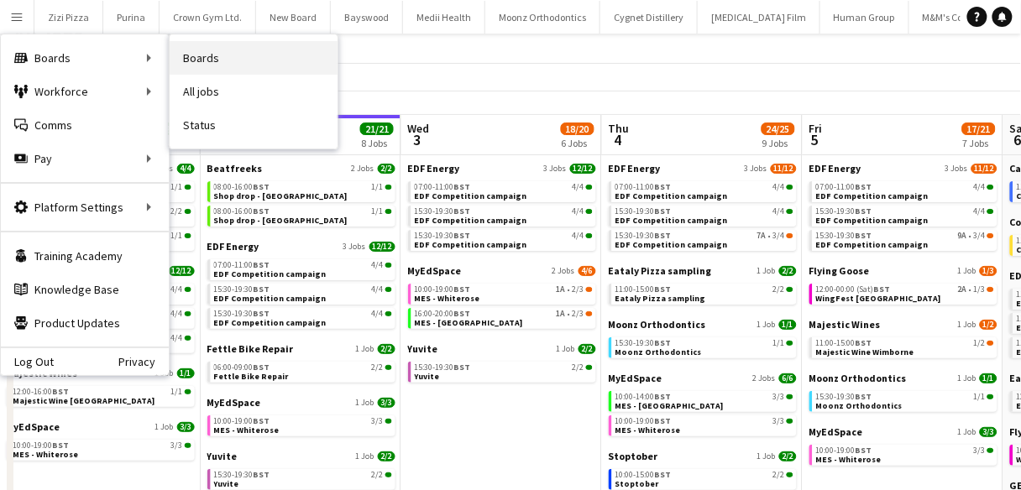
click at [216, 60] on link "Boards" at bounding box center [254, 58] width 168 height 34
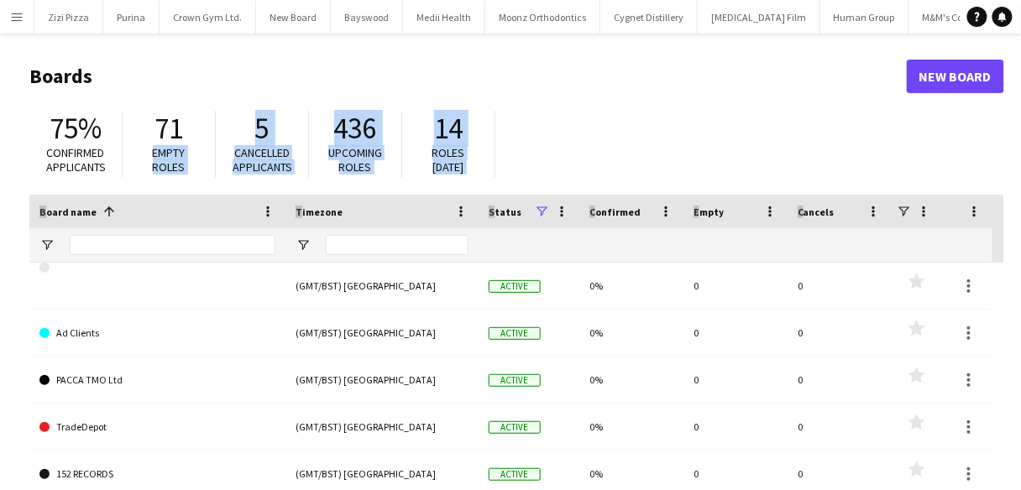
drag, startPoint x: 210, startPoint y: 167, endPoint x: 178, endPoint y: 233, distance: 73.6
click at [185, 224] on main "Boards New Board 75% Confirmed applicants 71 Empty roles 5 Cancelled applicants…" at bounding box center [510, 337] width 1021 height 606
click at [176, 242] on input "Board name Filter Input" at bounding box center [173, 245] width 206 height 20
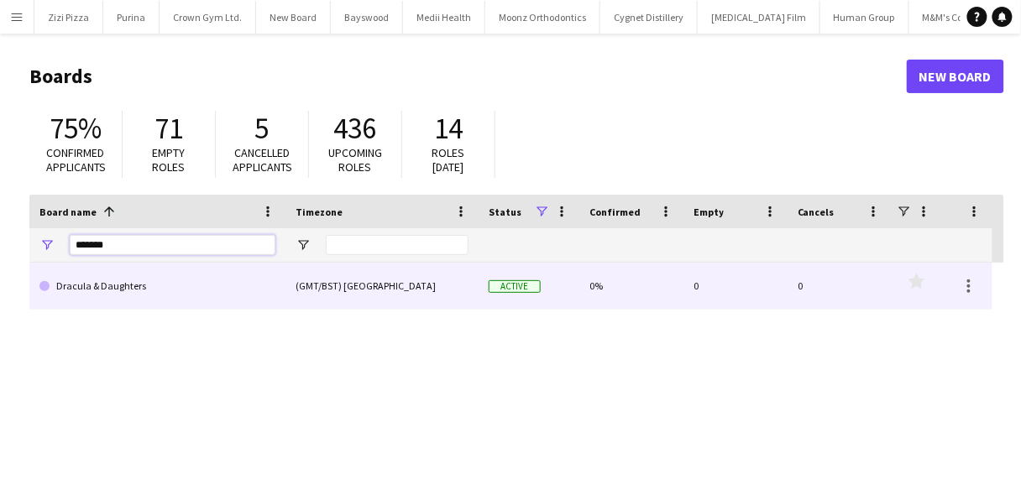
type input "*******"
click at [192, 279] on link "Dracula & Daughters" at bounding box center [157, 286] width 236 height 47
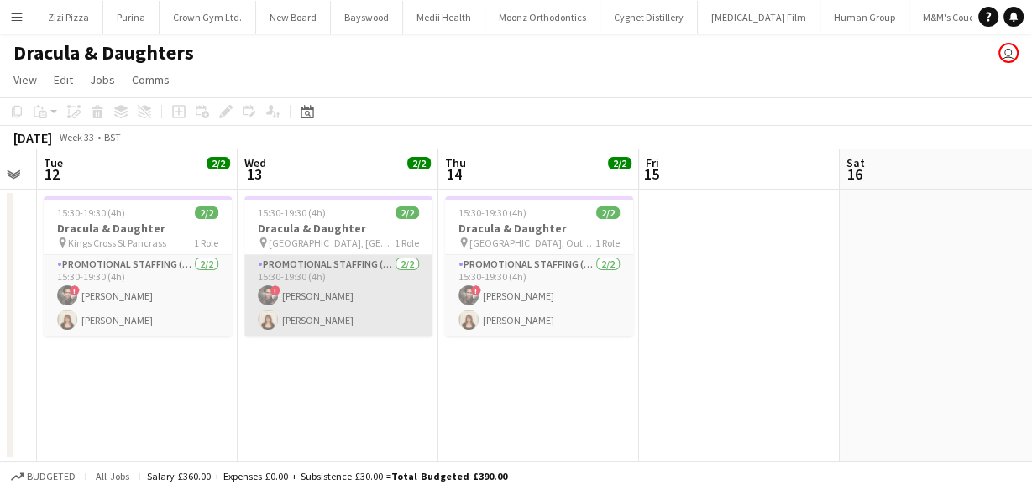
scroll to position [0, 497]
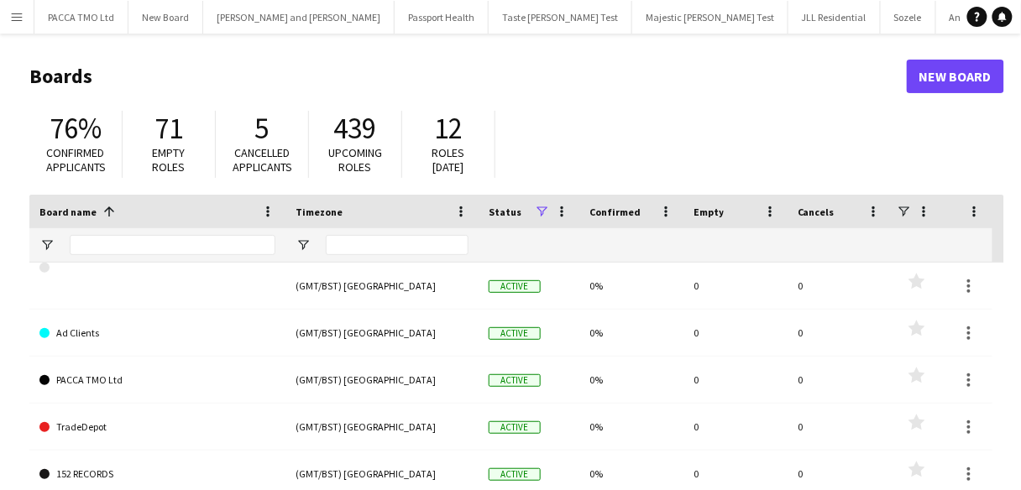
scroll to position [0, 8838]
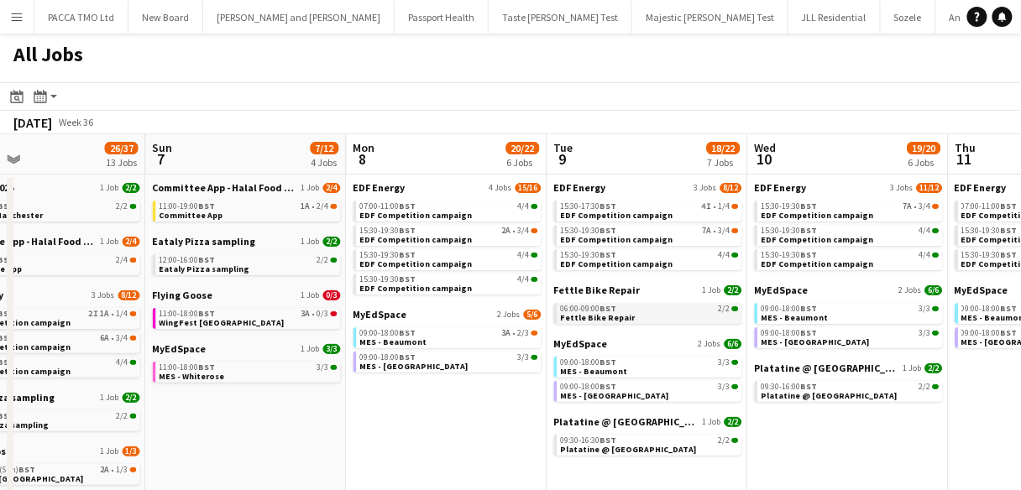
scroll to position [0, 657]
click at [646, 321] on link "06:00-09:00 BST 2/2 Fettle Bike Repair" at bounding box center [650, 312] width 178 height 19
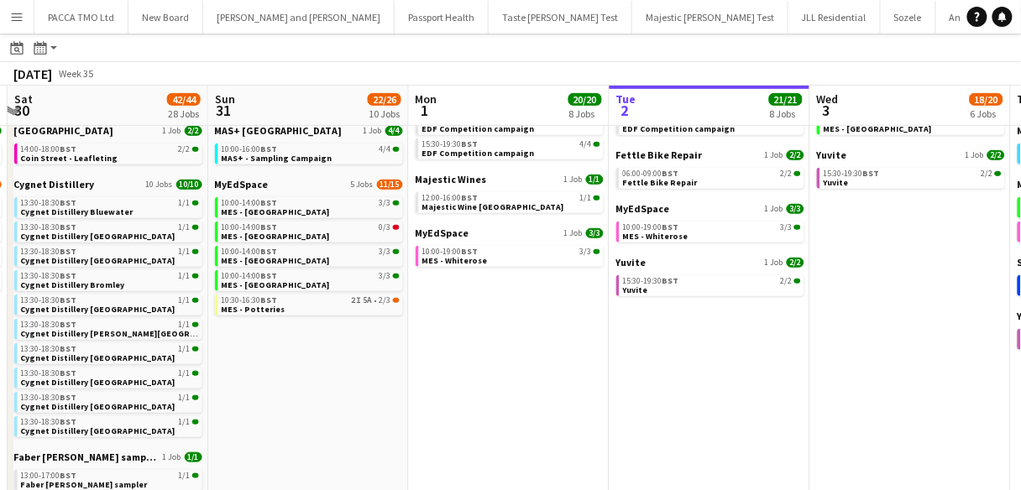
scroll to position [0, 527]
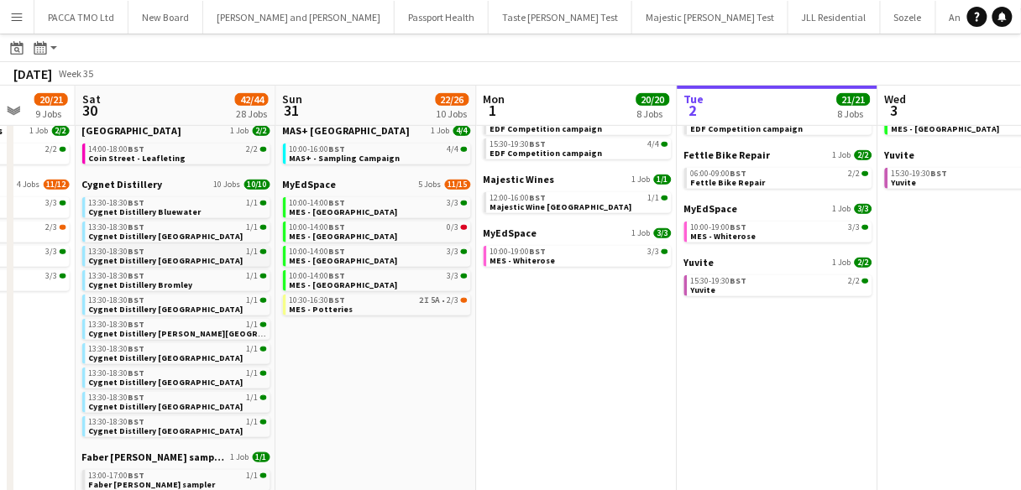
click at [195, 259] on link "13:30-18:30 BST 1/1 Cygnet Distillery Bristol" at bounding box center [178, 255] width 178 height 19
drag, startPoint x: 564, startPoint y: 1, endPoint x: 457, endPoint y: 431, distance: 443.2
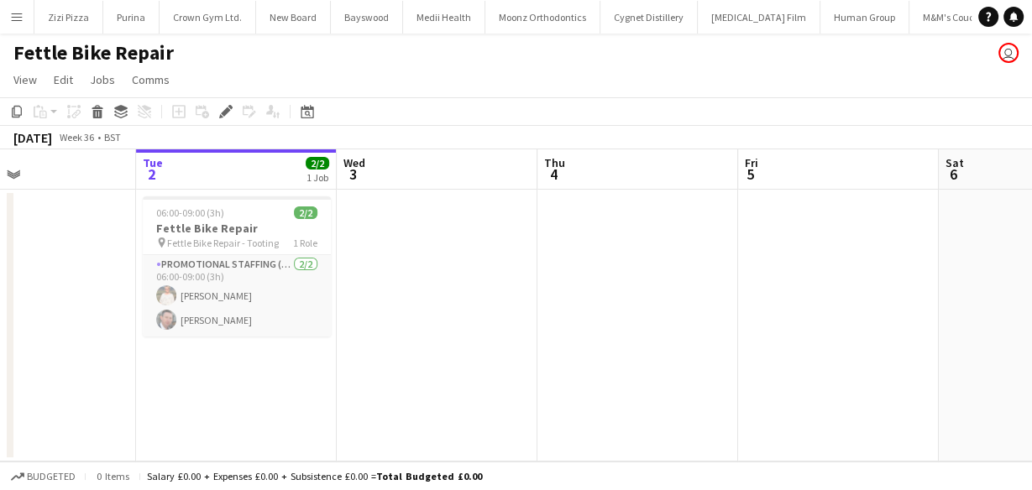
scroll to position [0, 450]
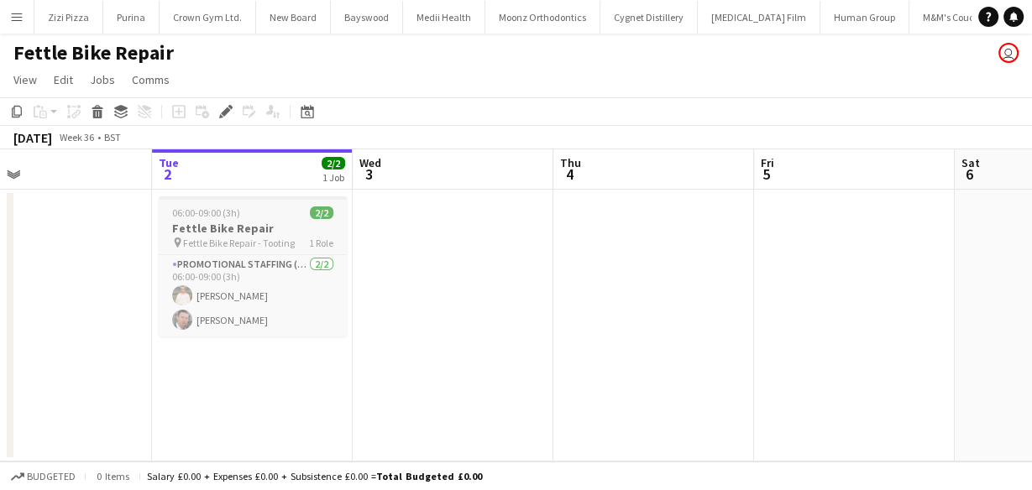
click at [206, 218] on span "06:00-09:00 (3h)" at bounding box center [206, 213] width 68 height 13
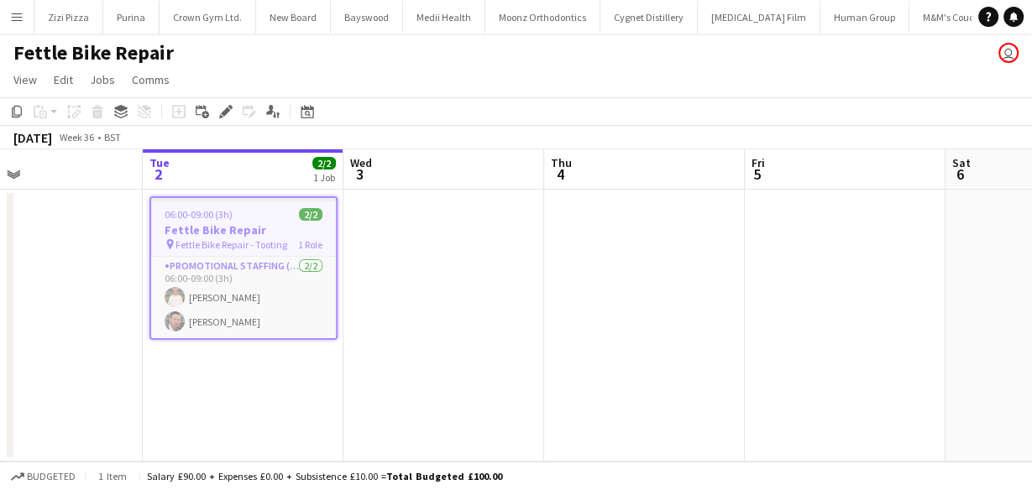
scroll to position [0, 461]
click at [196, 194] on app-date-cell "06:00-09:00 (3h) 2/2 Fettle Bike Repair pin Fettle Bike Repair - Tooting 1 Role…" at bounding box center [241, 326] width 201 height 272
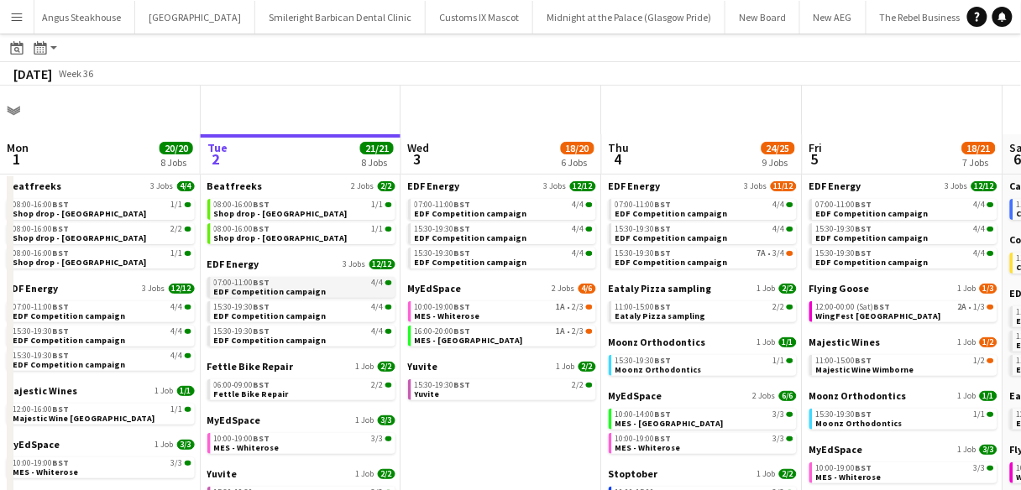
scroll to position [81, 0]
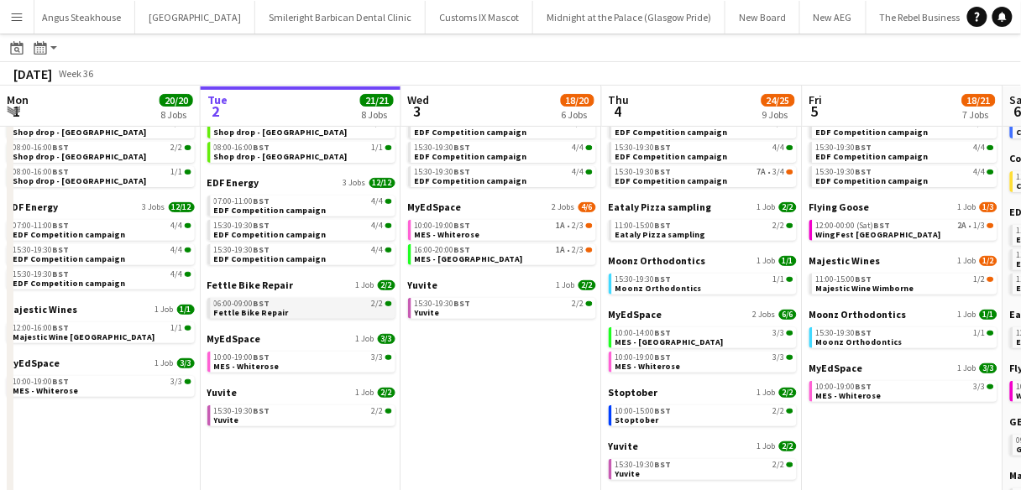
click at [251, 305] on span "06:00-09:00 BST" at bounding box center [242, 304] width 56 height 8
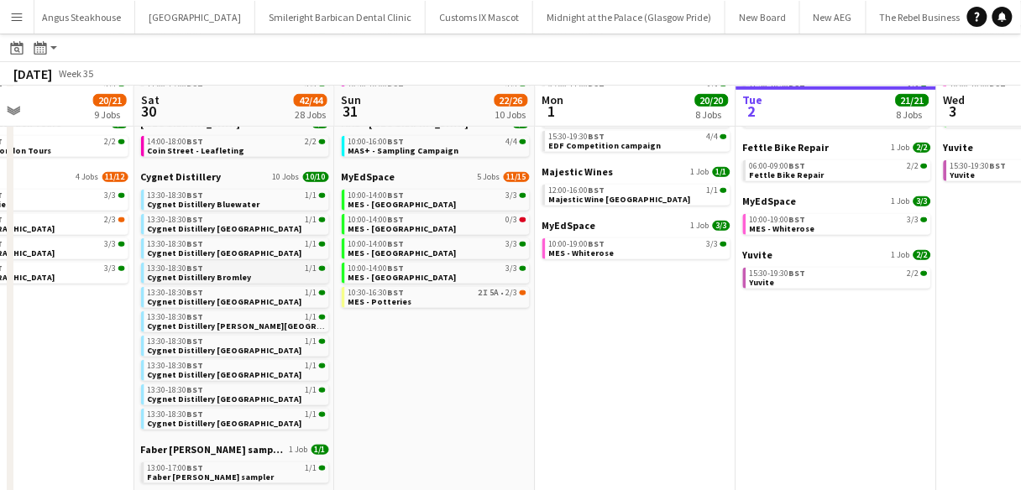
scroll to position [0, 494]
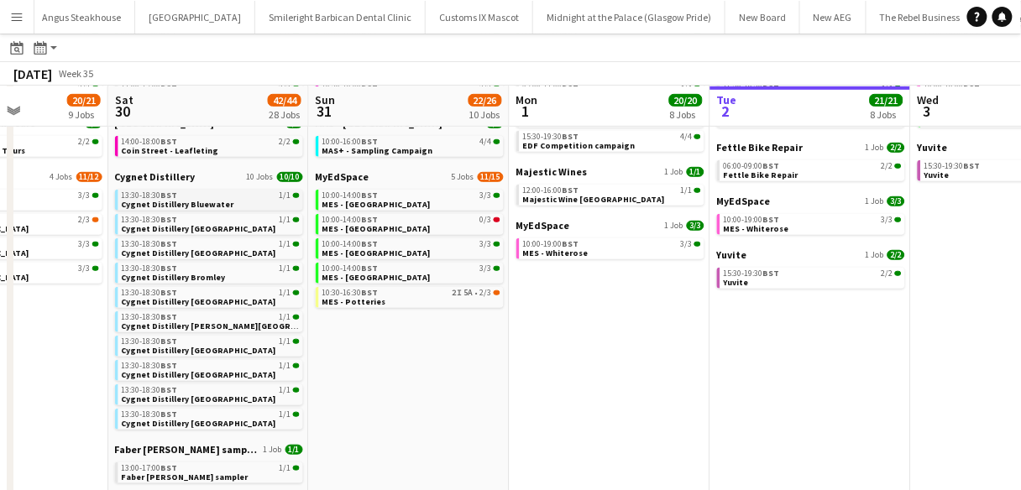
click at [162, 193] on span "BST" at bounding box center [169, 195] width 17 height 11
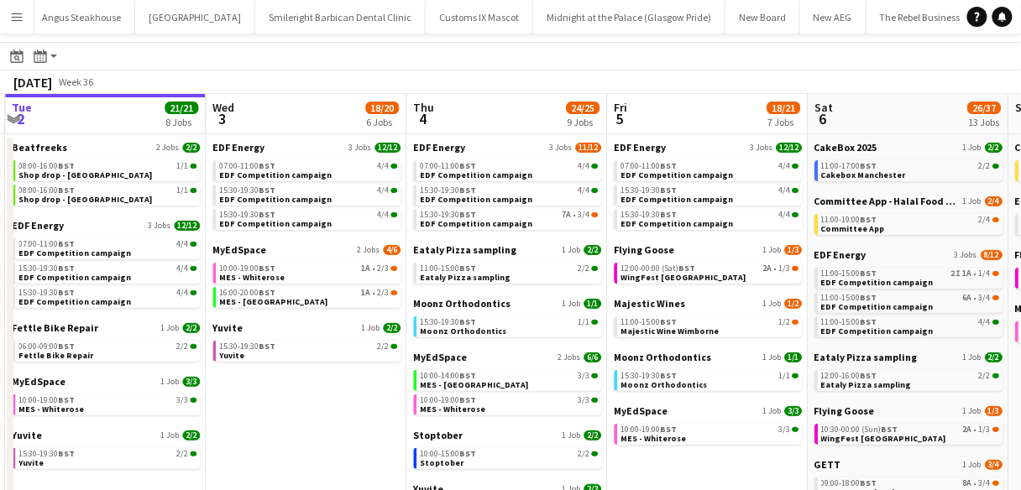
scroll to position [5, 0]
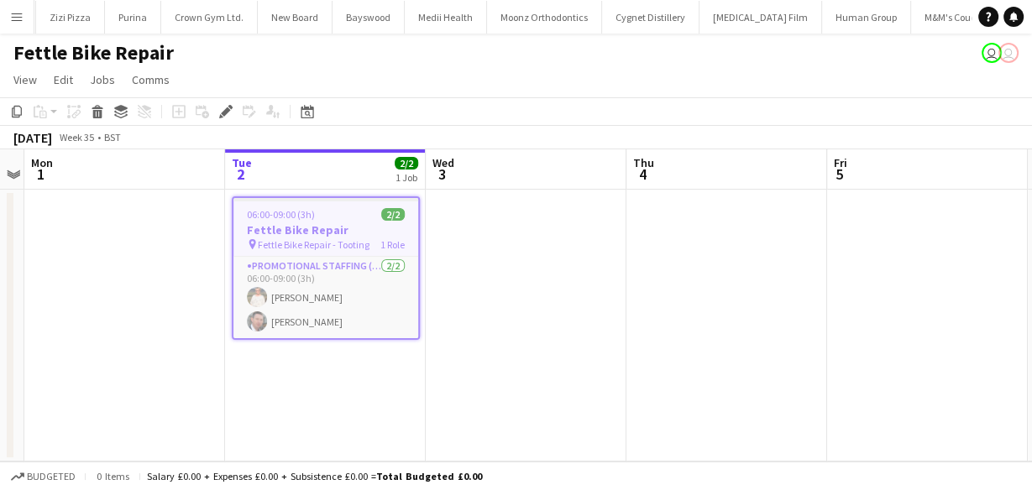
scroll to position [0, 8394]
click at [279, 223] on h3 "Fettle Bike Repair" at bounding box center [325, 230] width 185 height 15
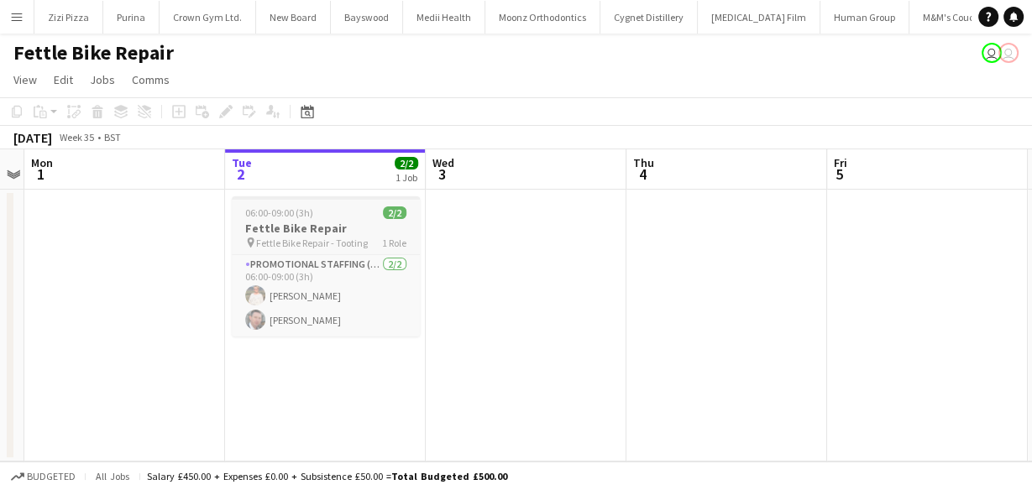
click at [279, 223] on h3 "Fettle Bike Repair" at bounding box center [326, 228] width 188 height 15
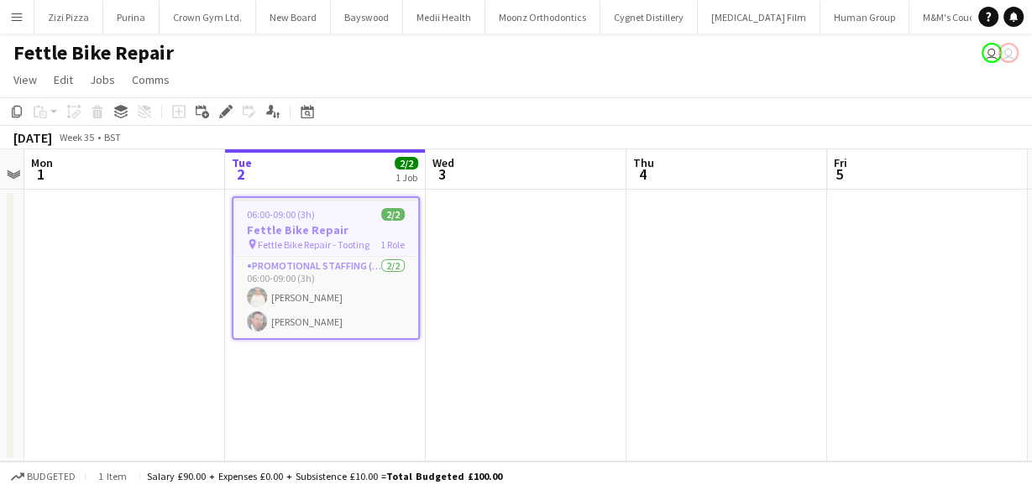
click at [454, 236] on app-date-cell at bounding box center [526, 326] width 201 height 272
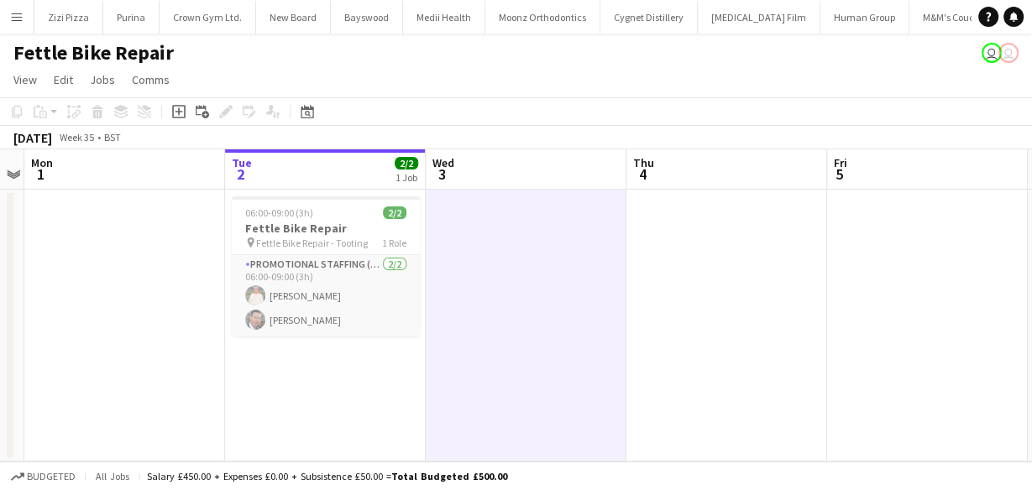
click at [503, 172] on app-board-header-date "Wed 3" at bounding box center [526, 169] width 201 height 40
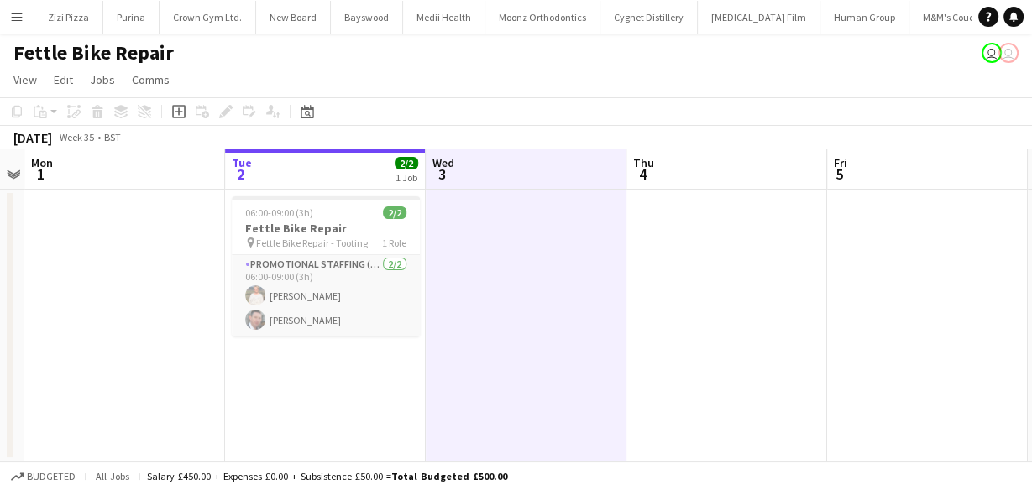
click at [672, 171] on app-board-header-date "Thu 4" at bounding box center [727, 169] width 201 height 40
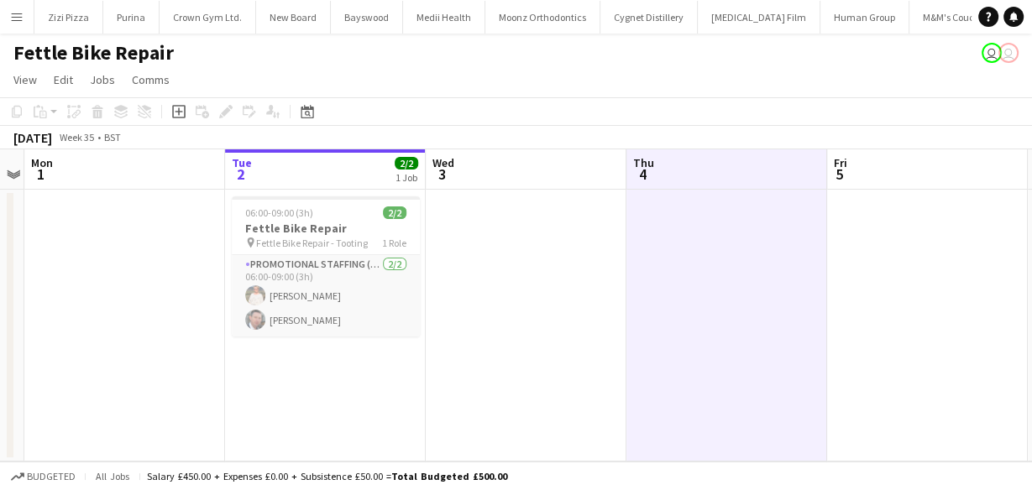
click at [564, 182] on app-board-header-date "Wed 3" at bounding box center [526, 169] width 201 height 40
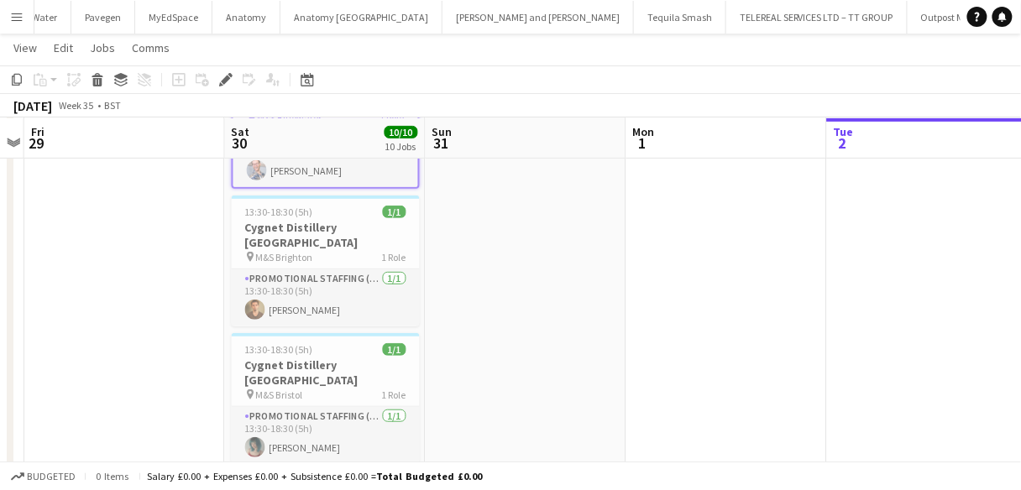
scroll to position [125, 0]
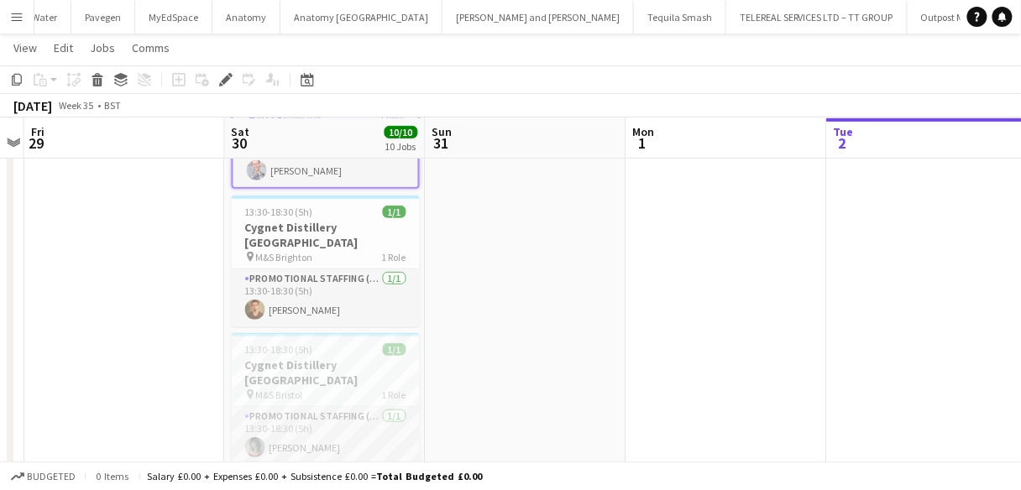
click at [726, 462] on div "Budgeted 0 items Salary £0.00 + Expenses £0.00 + Subsistence £0.00 = Total Budg…" at bounding box center [510, 476] width 1021 height 29
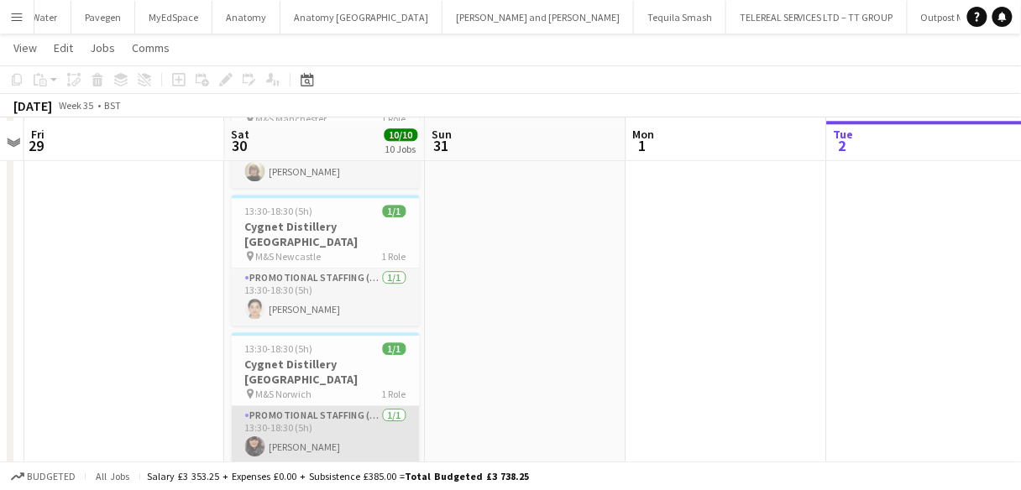
scroll to position [1075, 0]
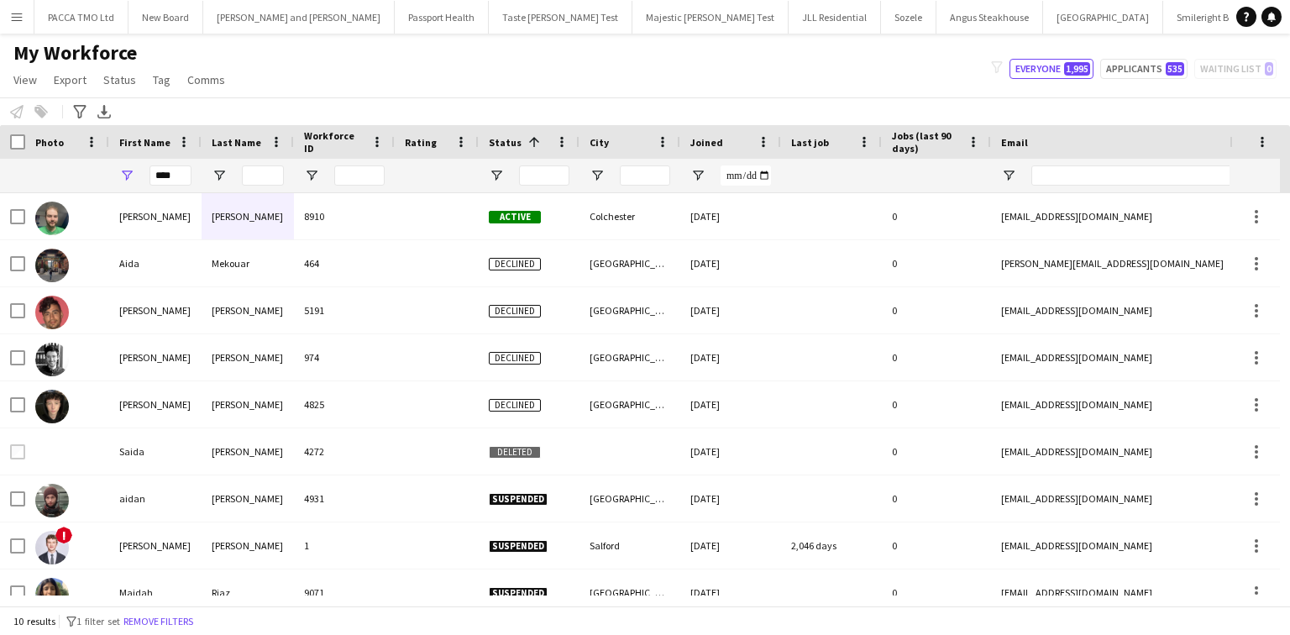
scroll to position [0, 908]
click at [181, 172] on input "****" at bounding box center [170, 175] width 42 height 20
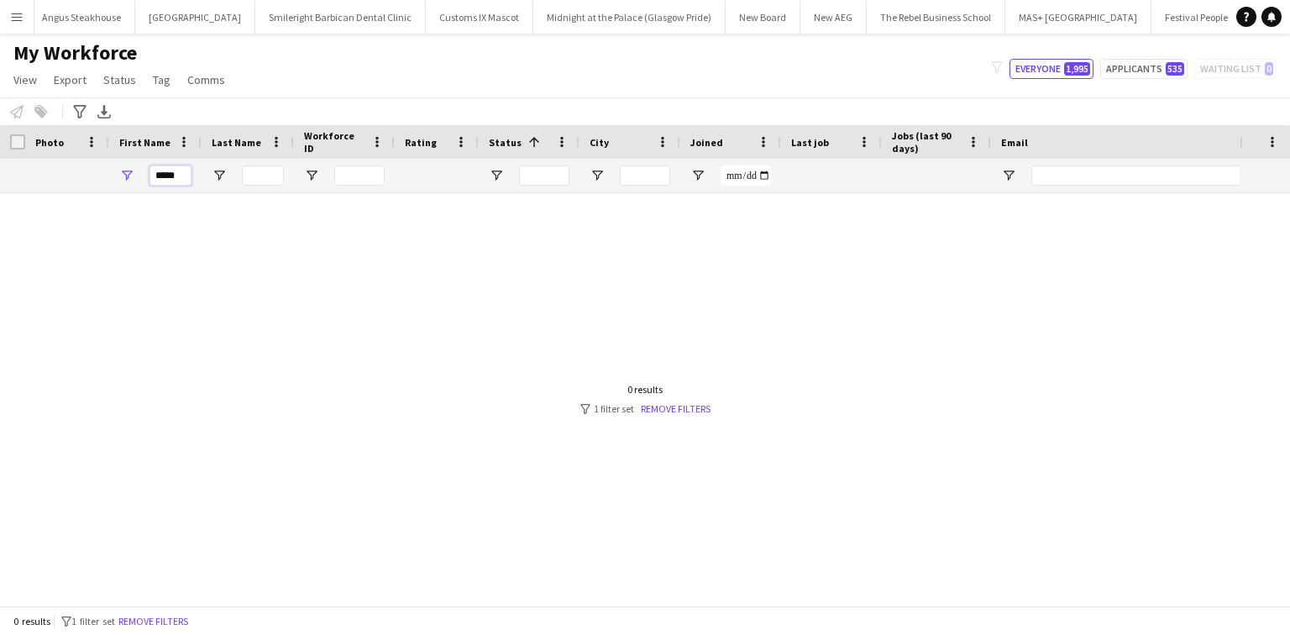
click at [155, 168] on input "*****" at bounding box center [170, 175] width 42 height 20
click at [158, 171] on input "*****" at bounding box center [170, 175] width 42 height 20
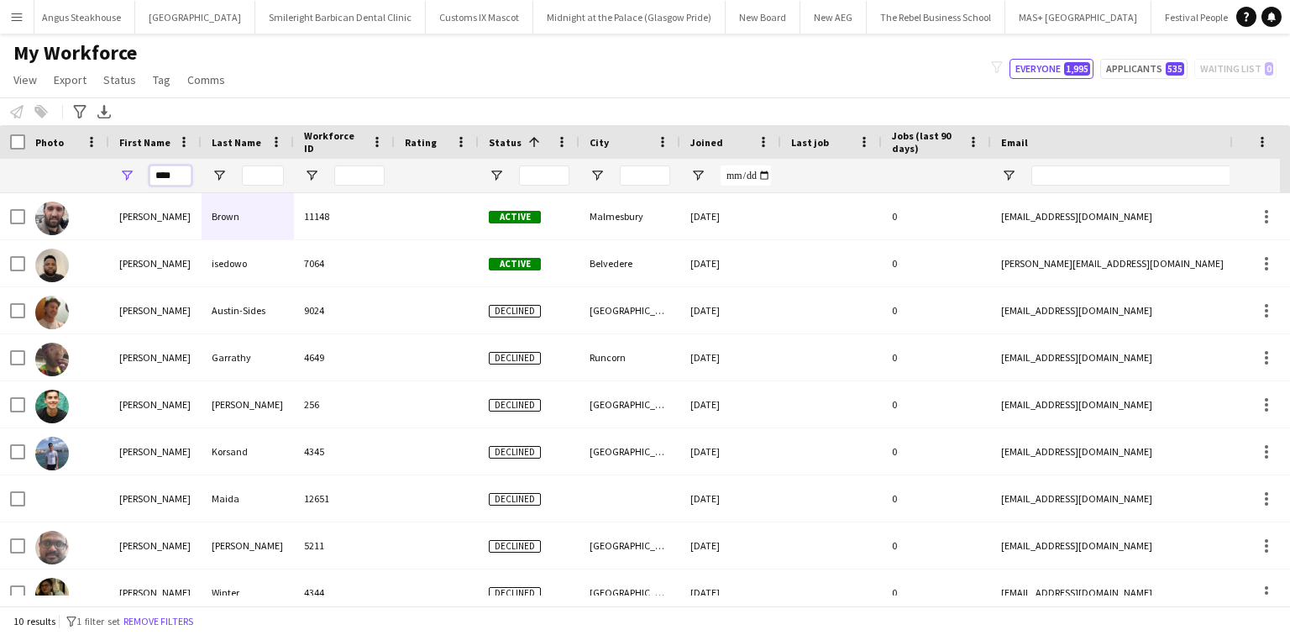
type input "*****"
click at [168, 184] on input "*****" at bounding box center [170, 175] width 42 height 20
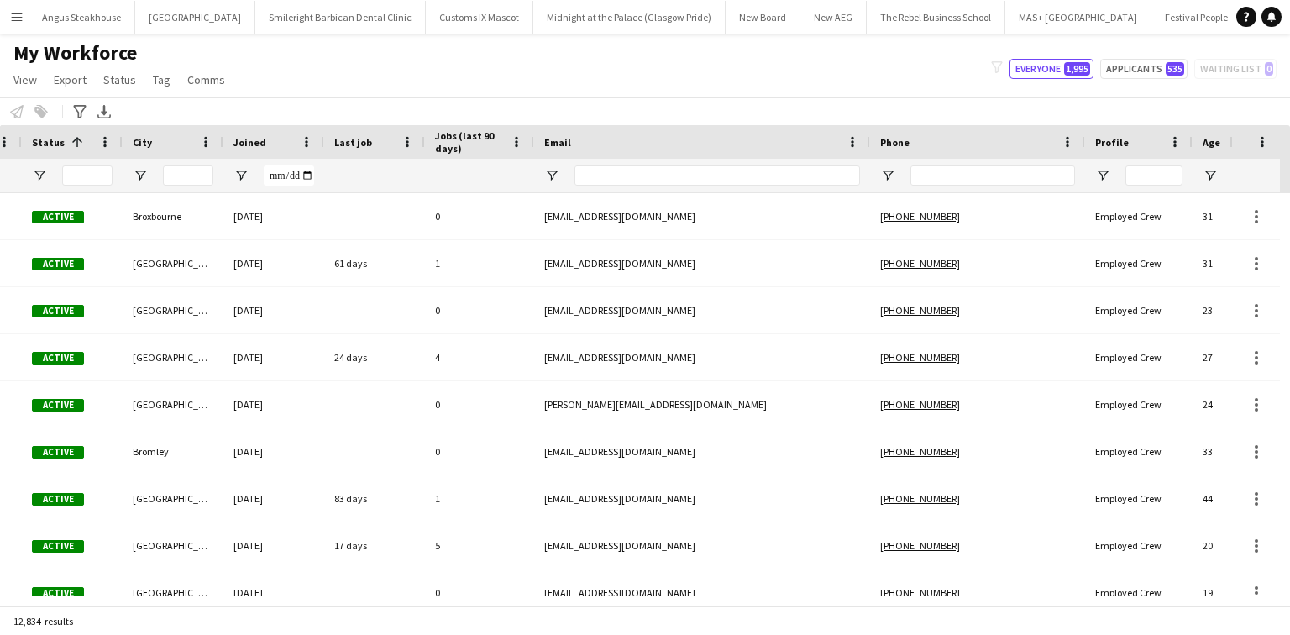
scroll to position [0, 0]
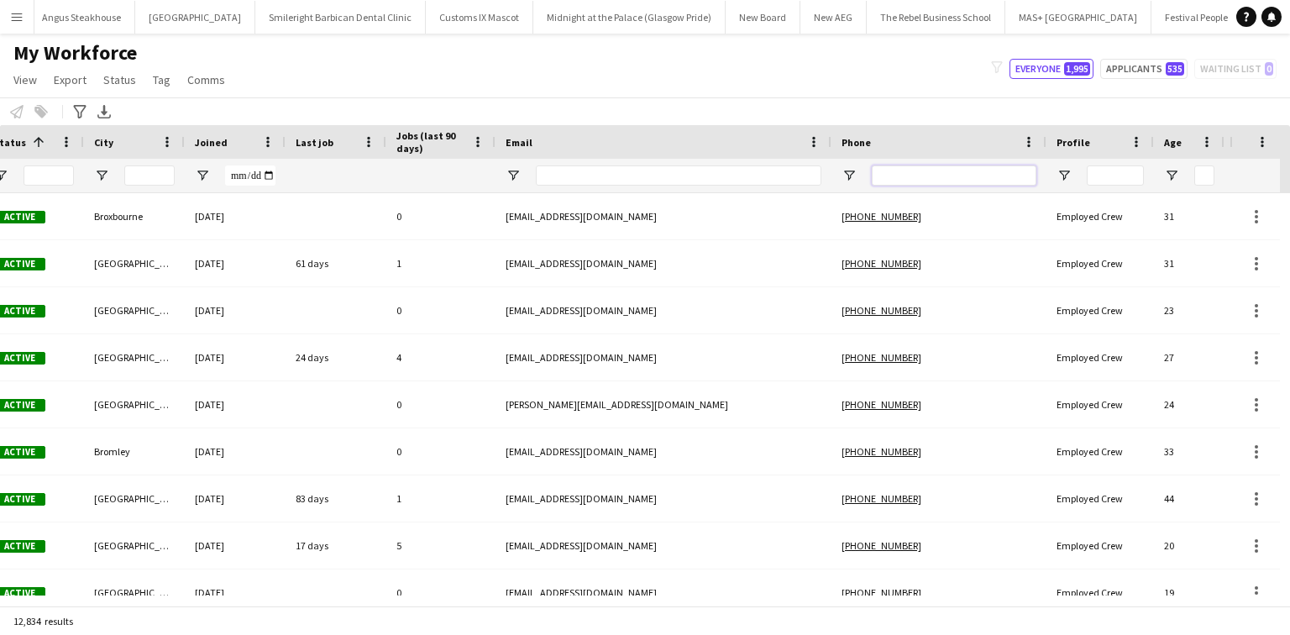
click at [952, 170] on input "Phone Filter Input" at bounding box center [954, 175] width 165 height 20
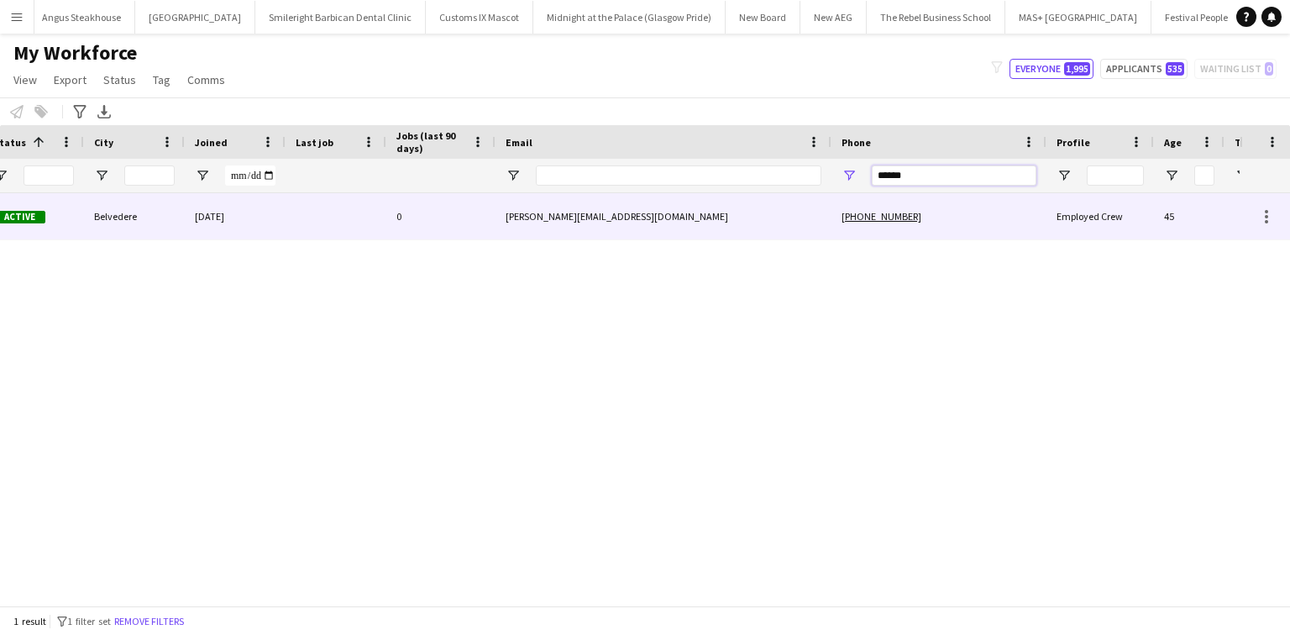
type input "******"
click at [726, 232] on div "jacob.isedowo@yahoo.co.uk" at bounding box center [664, 216] width 336 height 46
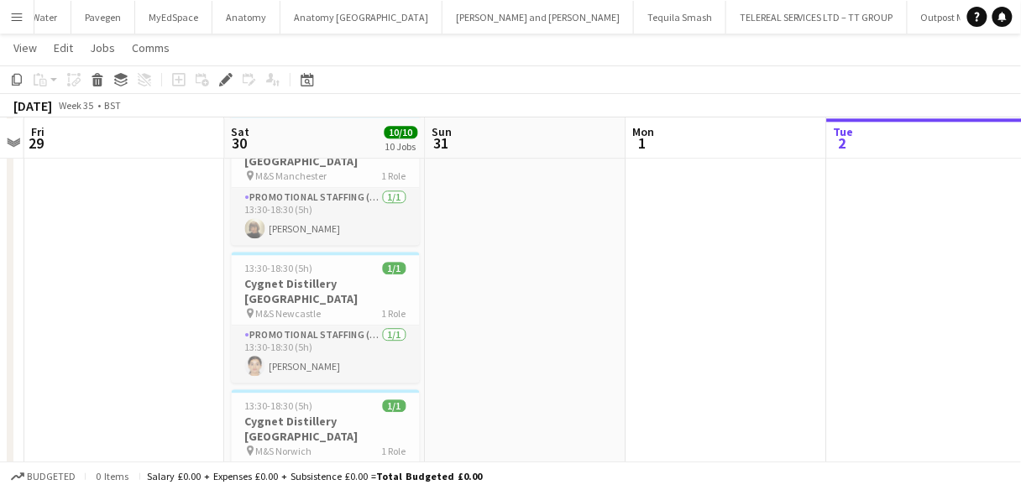
scroll to position [0, 579]
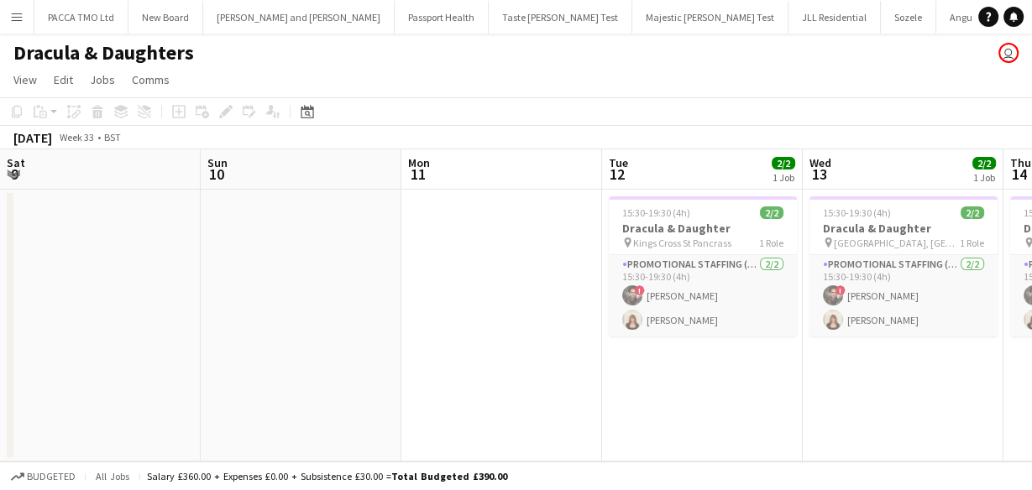
scroll to position [0, 497]
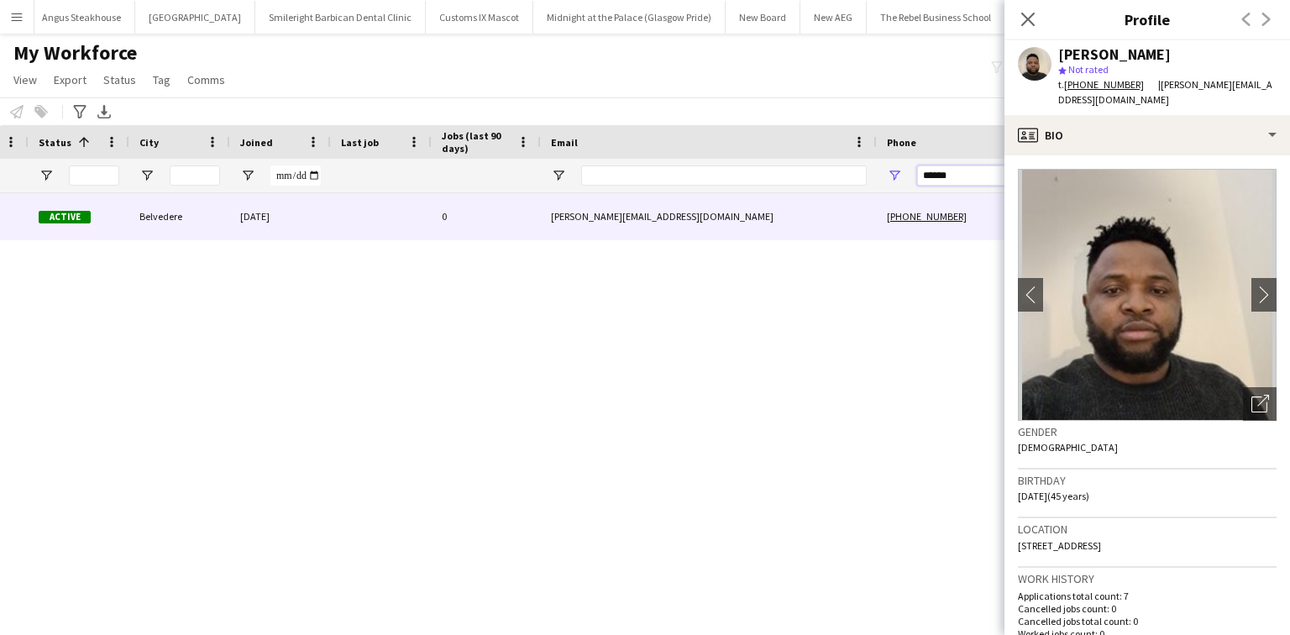
click at [942, 175] on input "******" at bounding box center [999, 175] width 165 height 20
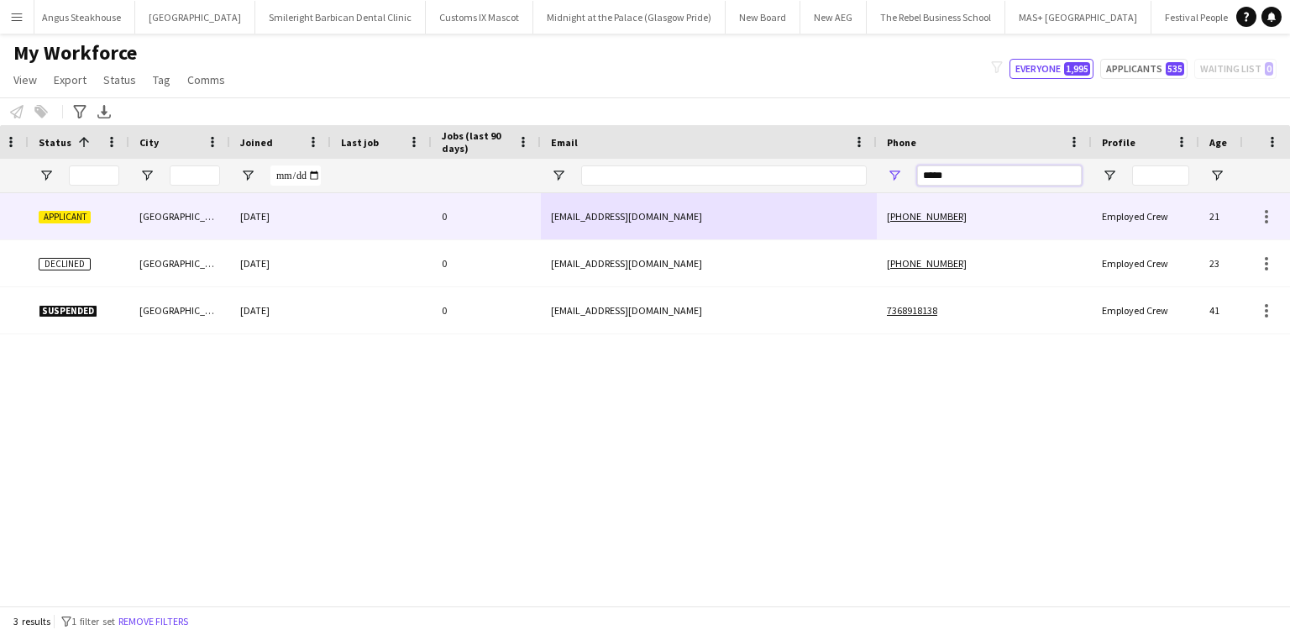
type input "*****"
click at [835, 215] on div "lizabad333@gmail.com" at bounding box center [709, 216] width 336 height 46
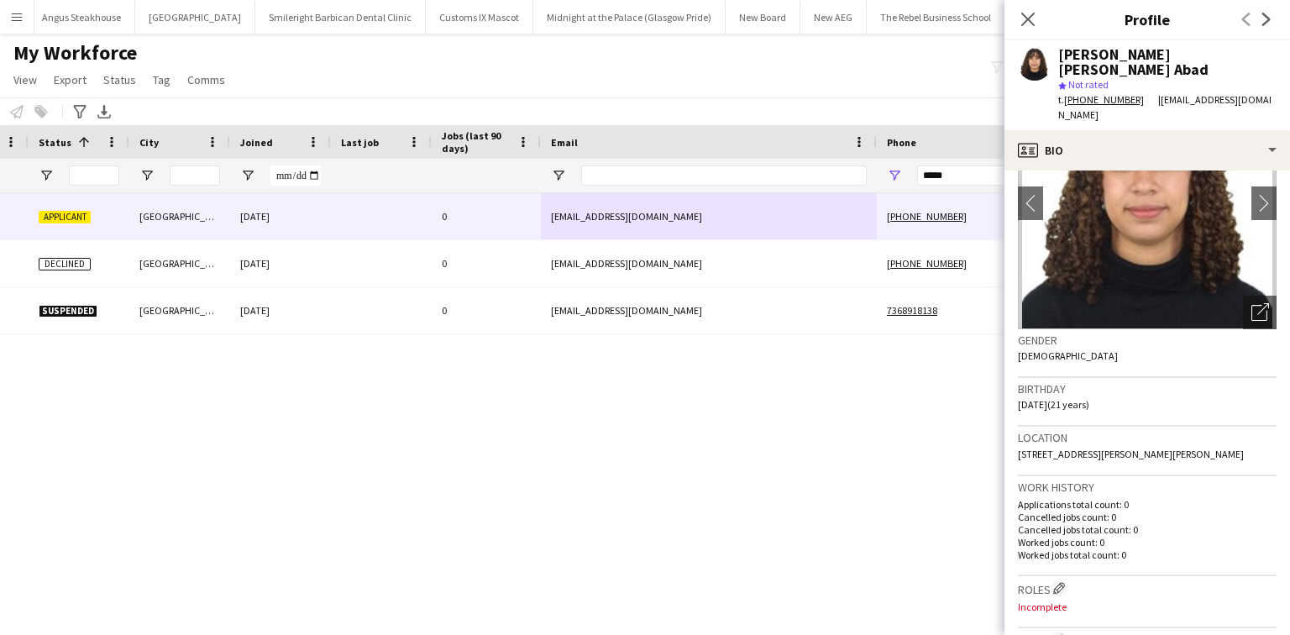
scroll to position [108, 0]
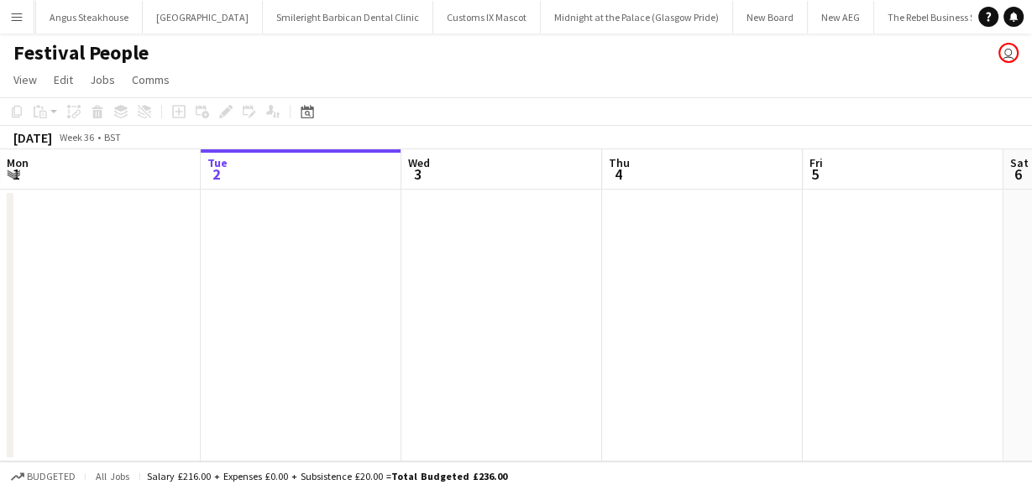
scroll to position [0, 908]
click at [22, 19] on app-icon "Menu" at bounding box center [16, 16] width 13 height 13
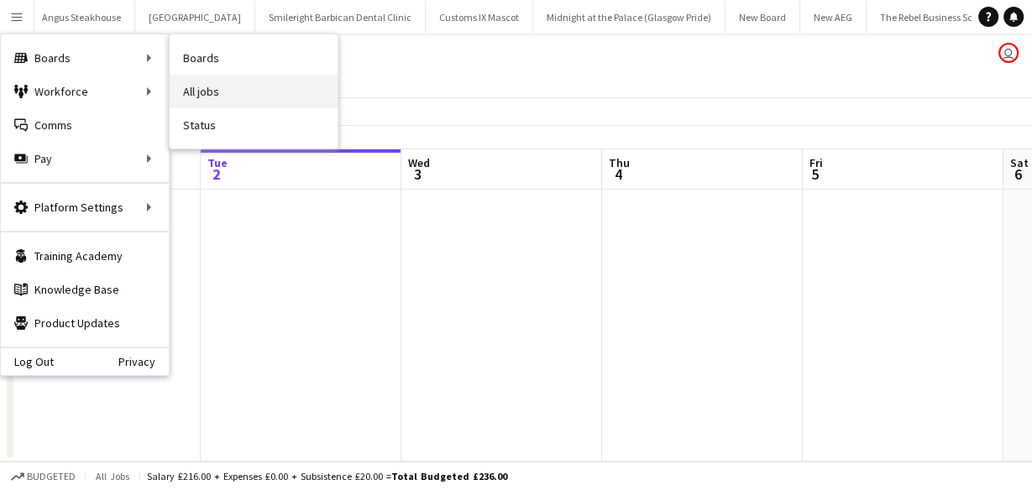
click at [219, 87] on link "All jobs" at bounding box center [254, 92] width 168 height 34
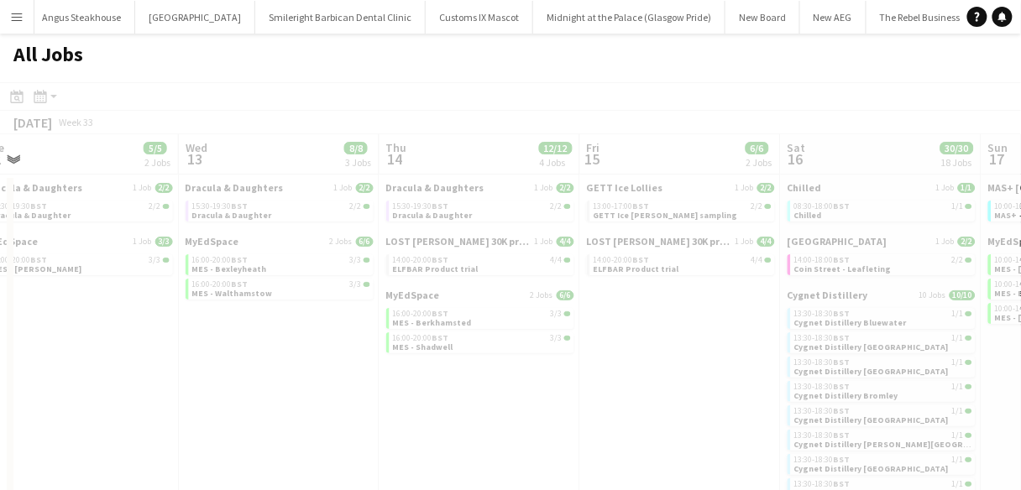
scroll to position [0, 531]
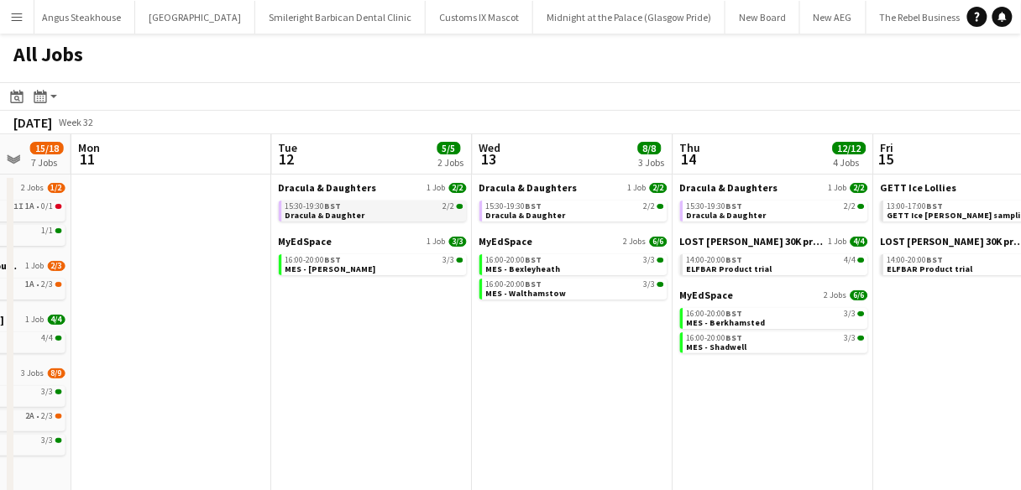
click at [316, 207] on span "15:30-19:30 BST" at bounding box center [314, 206] width 56 height 8
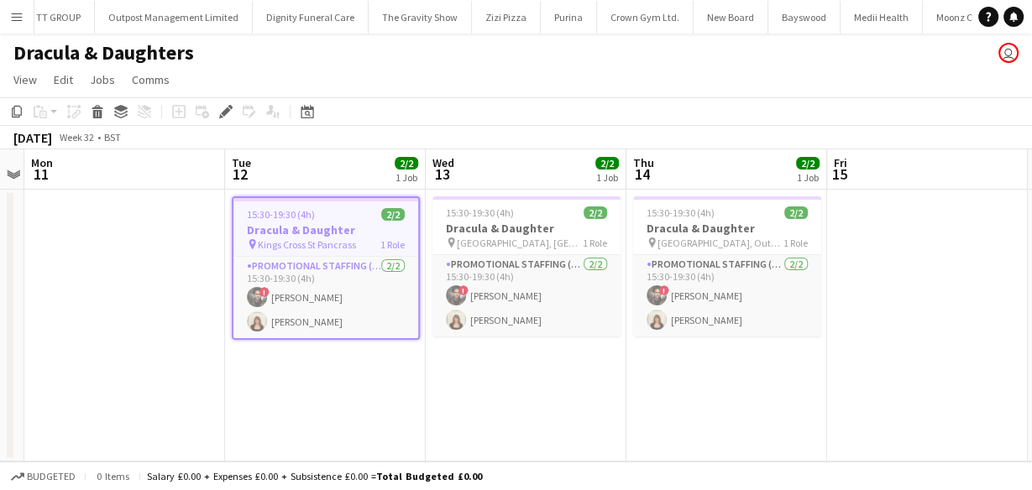
scroll to position [0, 7956]
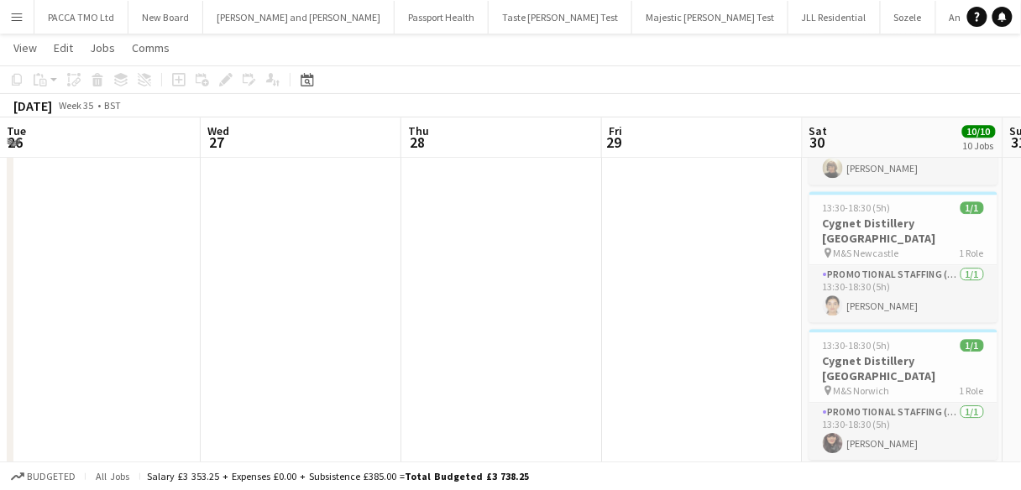
scroll to position [0, 578]
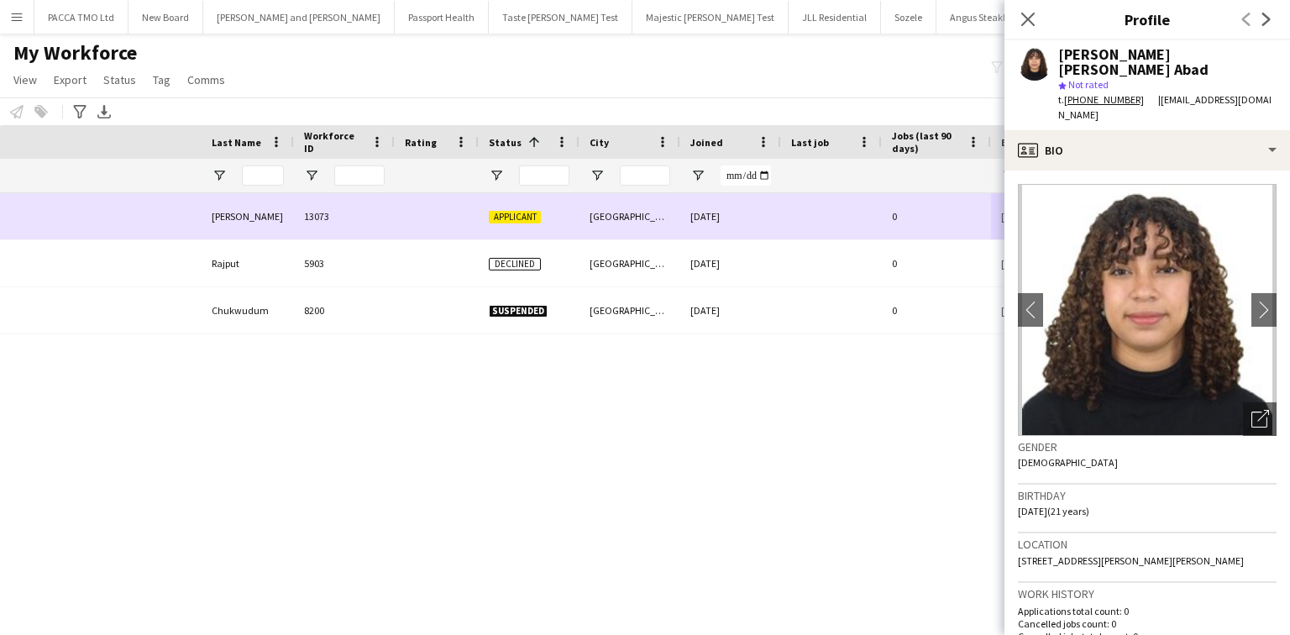
scroll to position [108, 0]
